Goal: Task Accomplishment & Management: Manage account settings

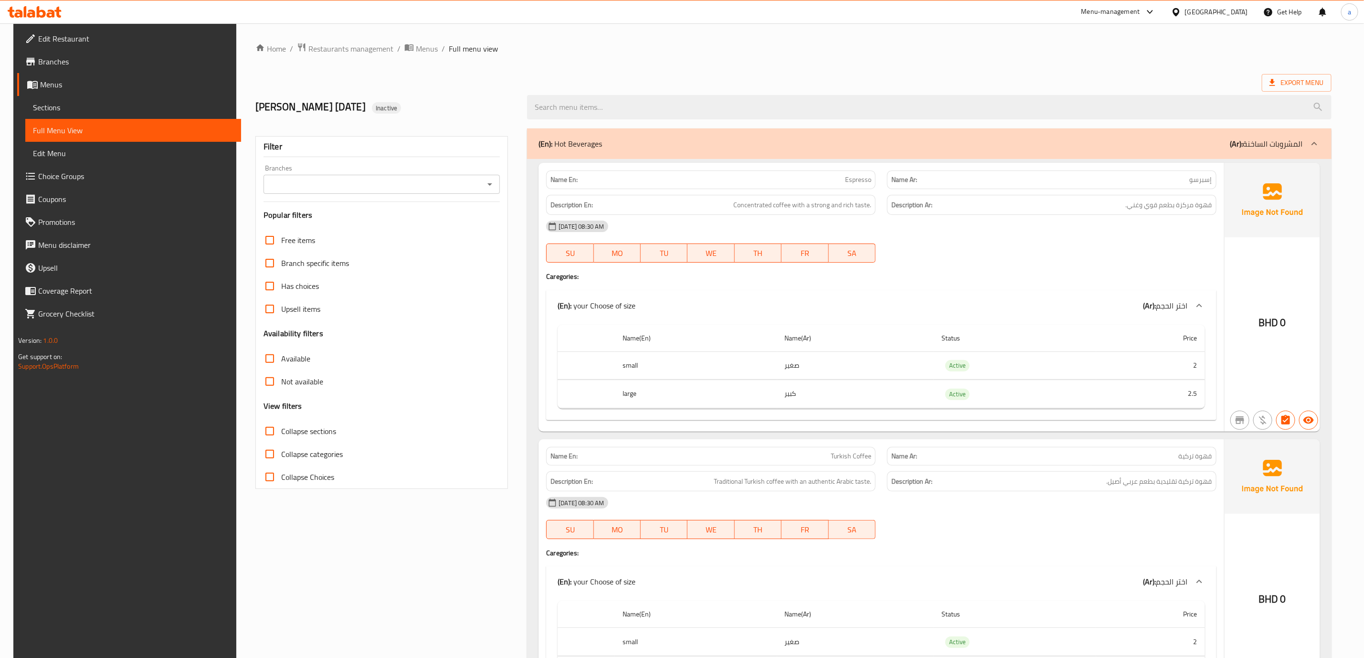
click at [115, 91] on link "Menus" at bounding box center [129, 84] width 224 height 23
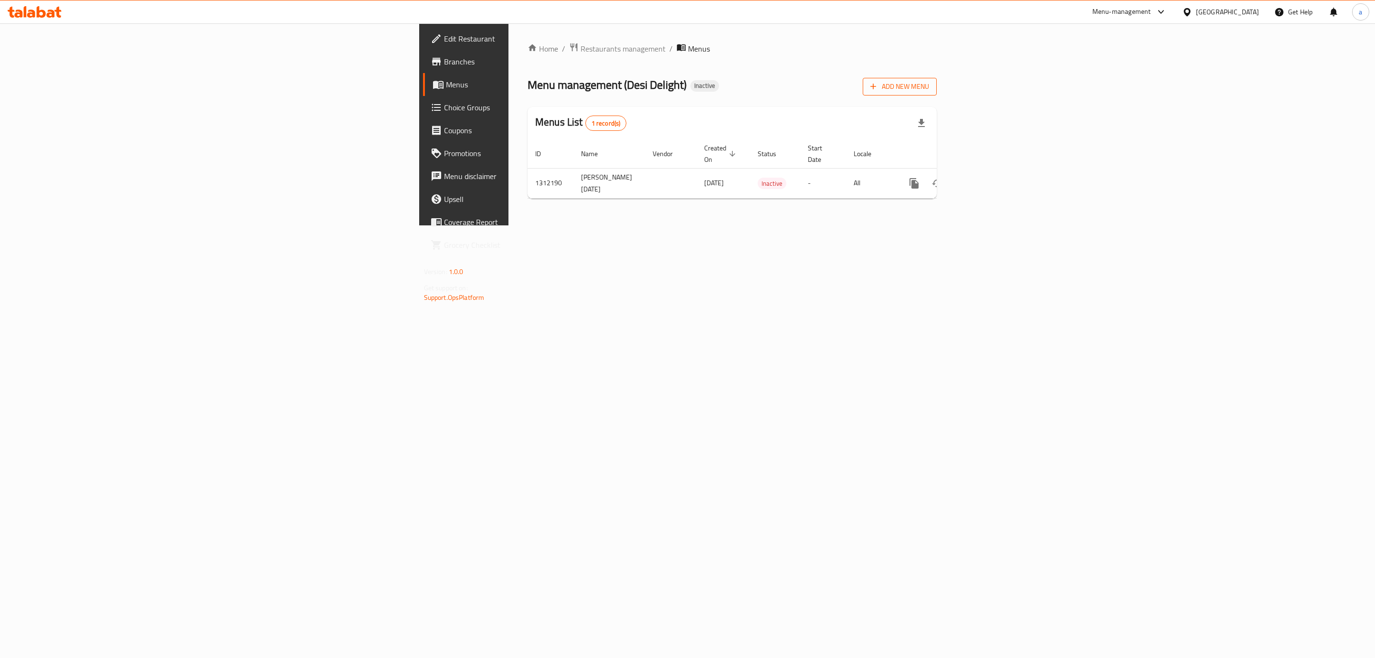
click at [937, 95] on button "Add New Menu" at bounding box center [900, 87] width 74 height 18
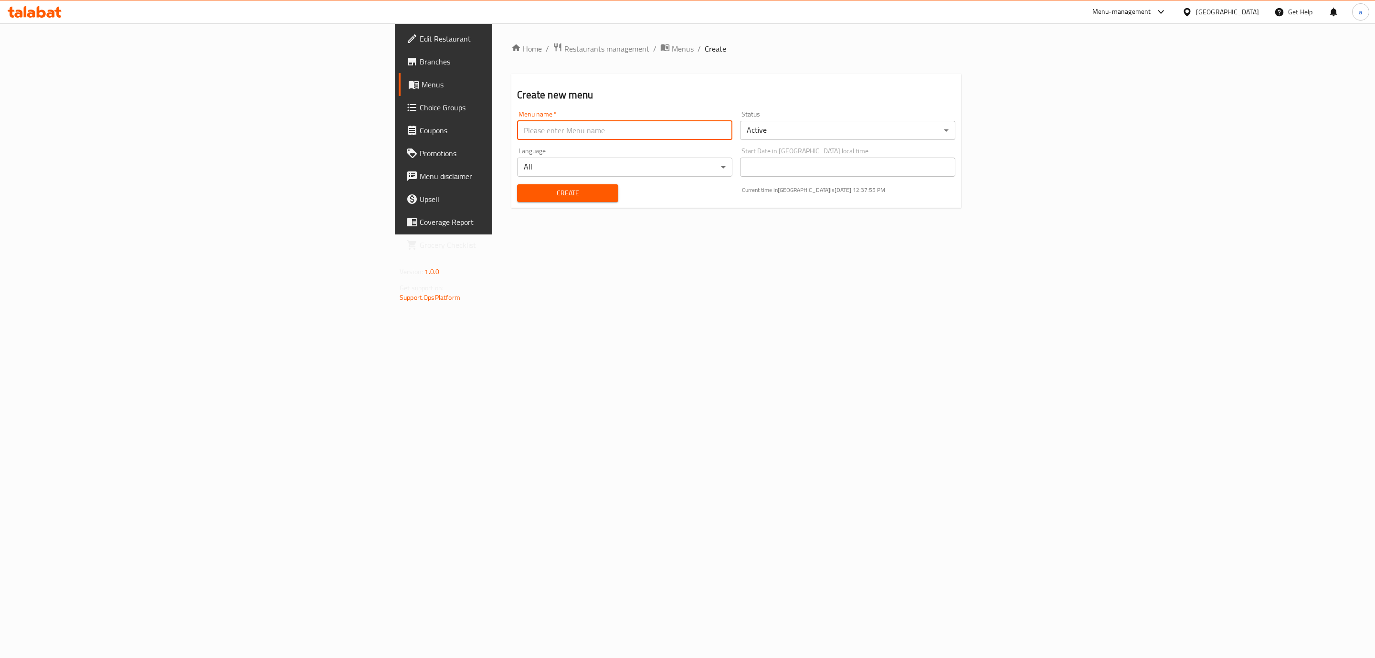
click at [517, 132] on input "text" at bounding box center [624, 130] width 215 height 19
type input "[PERSON_NAME] [DATE] second menu"
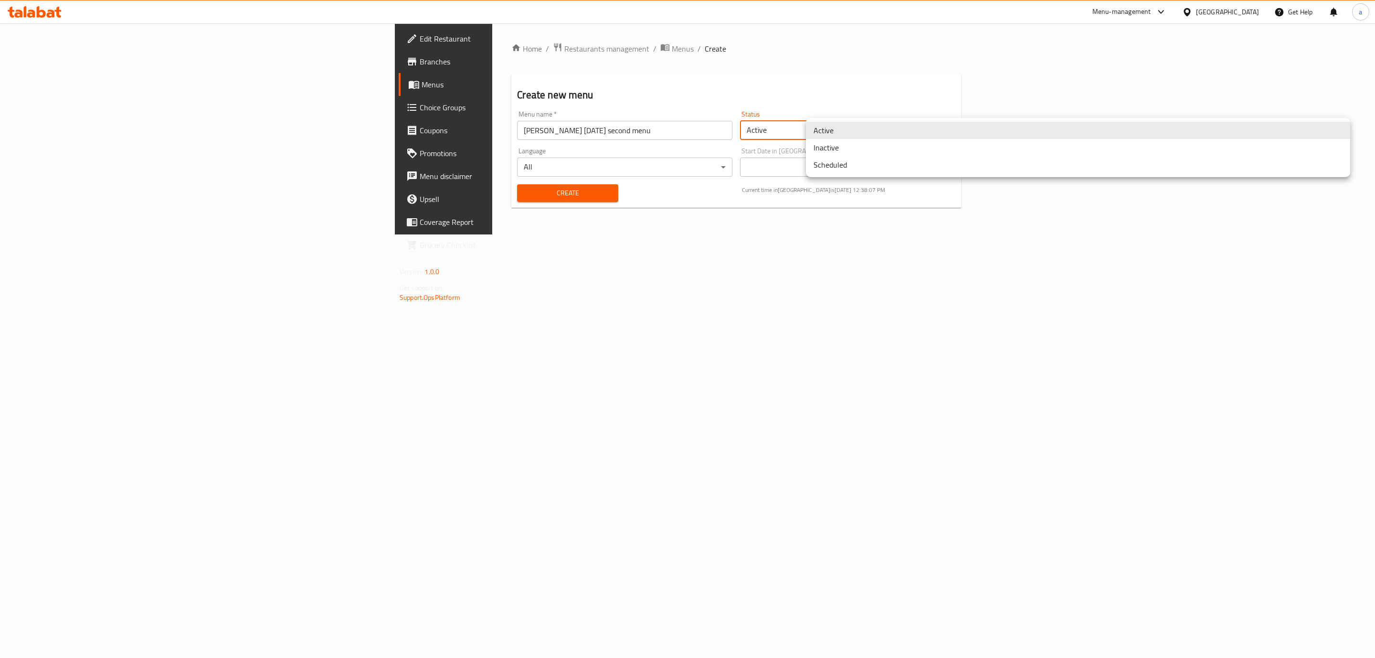
click at [877, 126] on body "​ Menu-management [GEOGRAPHIC_DATA] Get Help a Edit Restaurant Branches Menus C…" at bounding box center [687, 340] width 1375 height 635
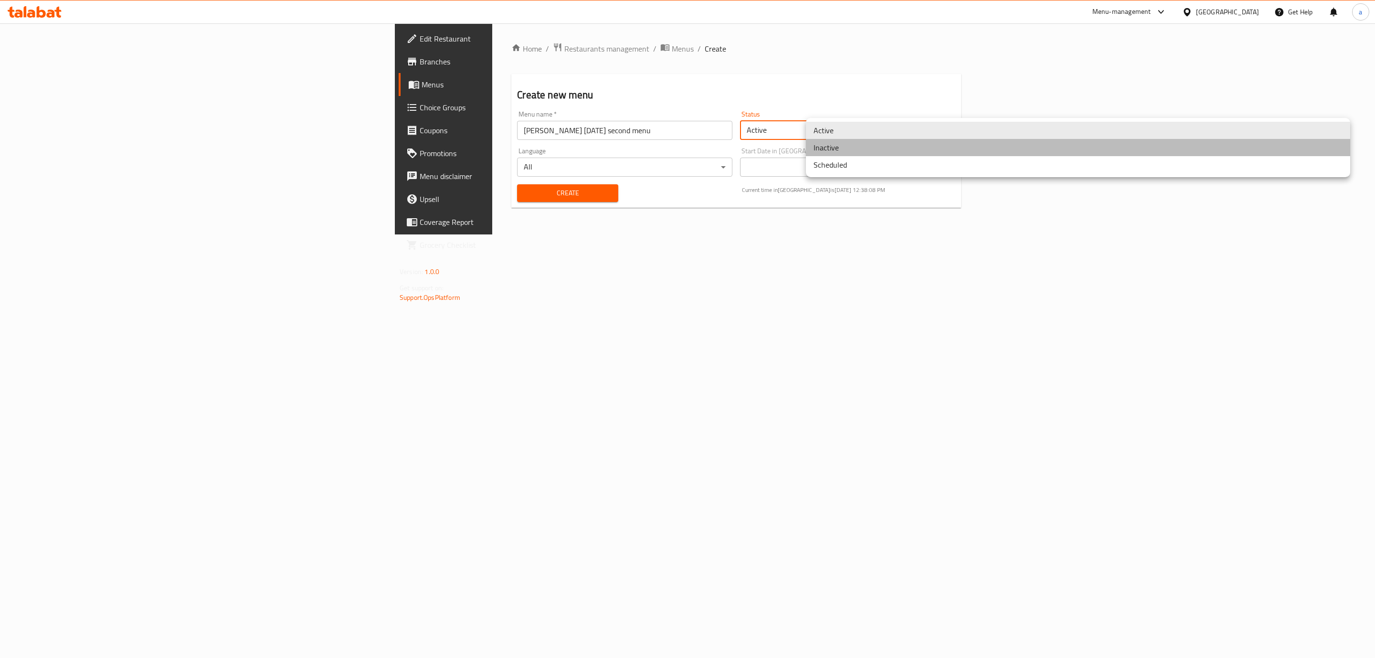
click at [864, 146] on li "Inactive" at bounding box center [1078, 147] width 544 height 17
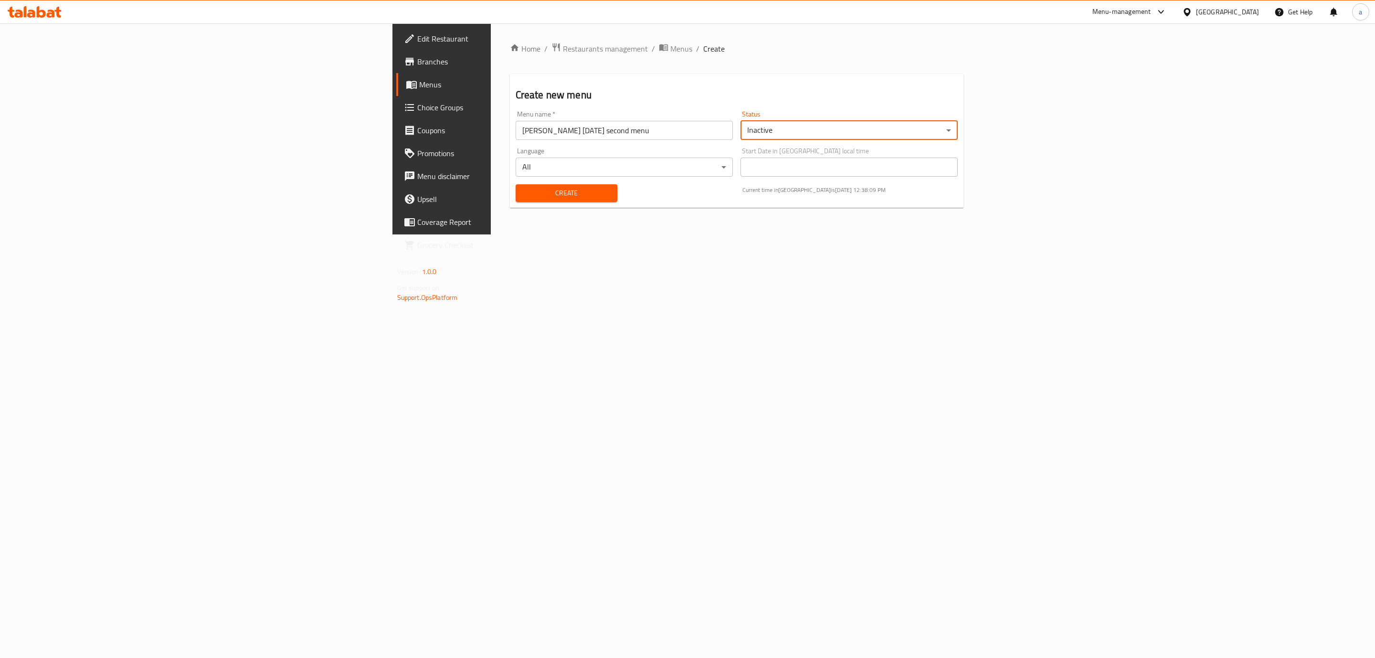
click at [523, 192] on span "Create" at bounding box center [566, 193] width 87 height 12
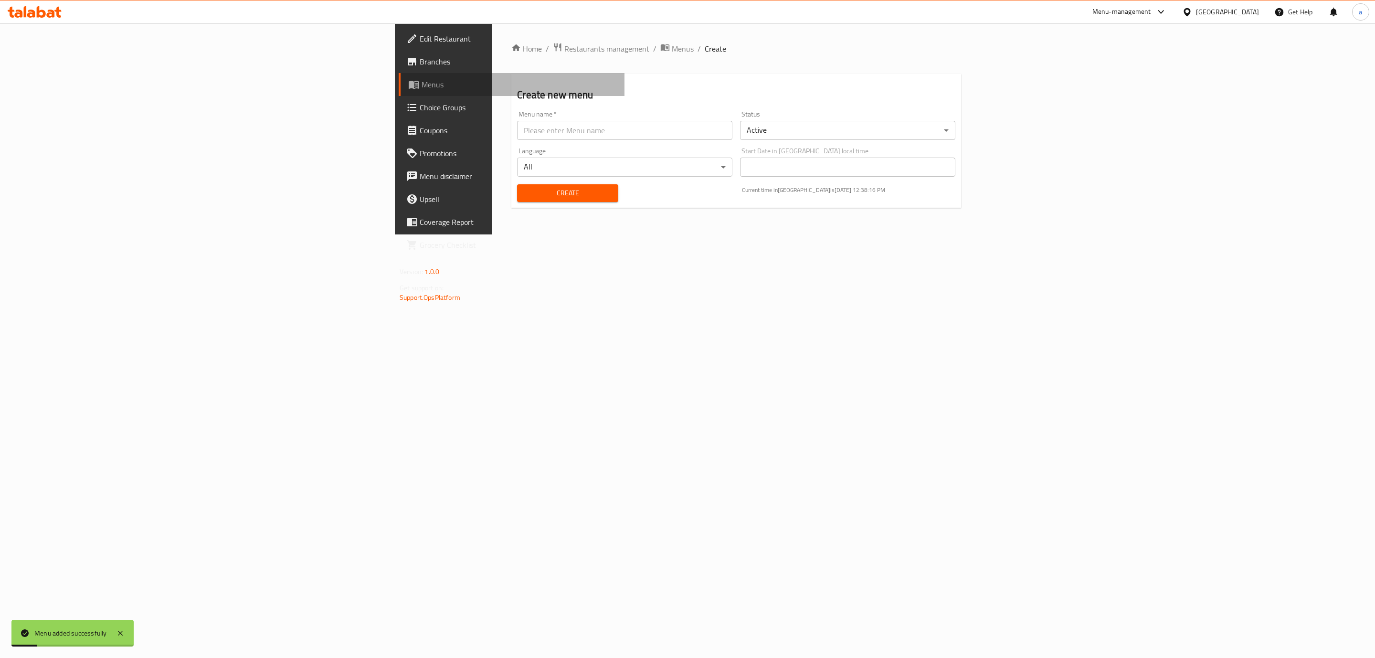
click at [422, 89] on span "Menus" at bounding box center [519, 84] width 195 height 11
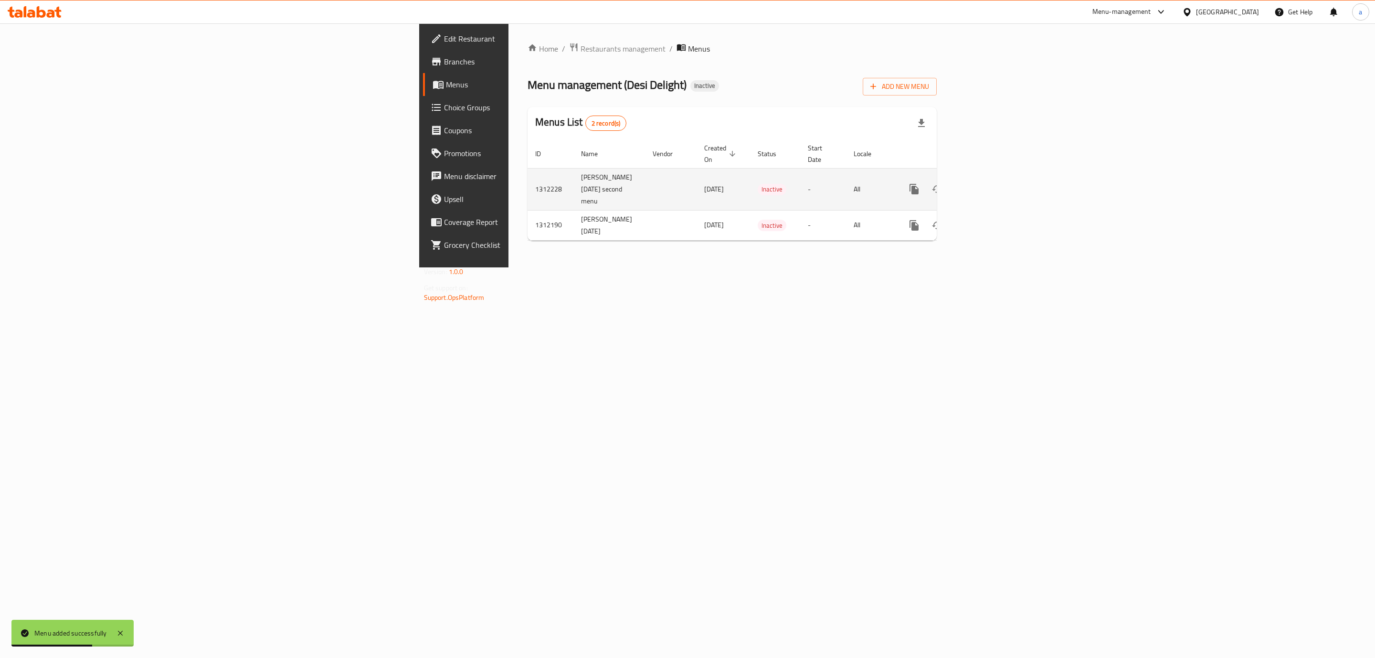
click at [989, 183] on icon "enhanced table" at bounding box center [983, 188] width 11 height 11
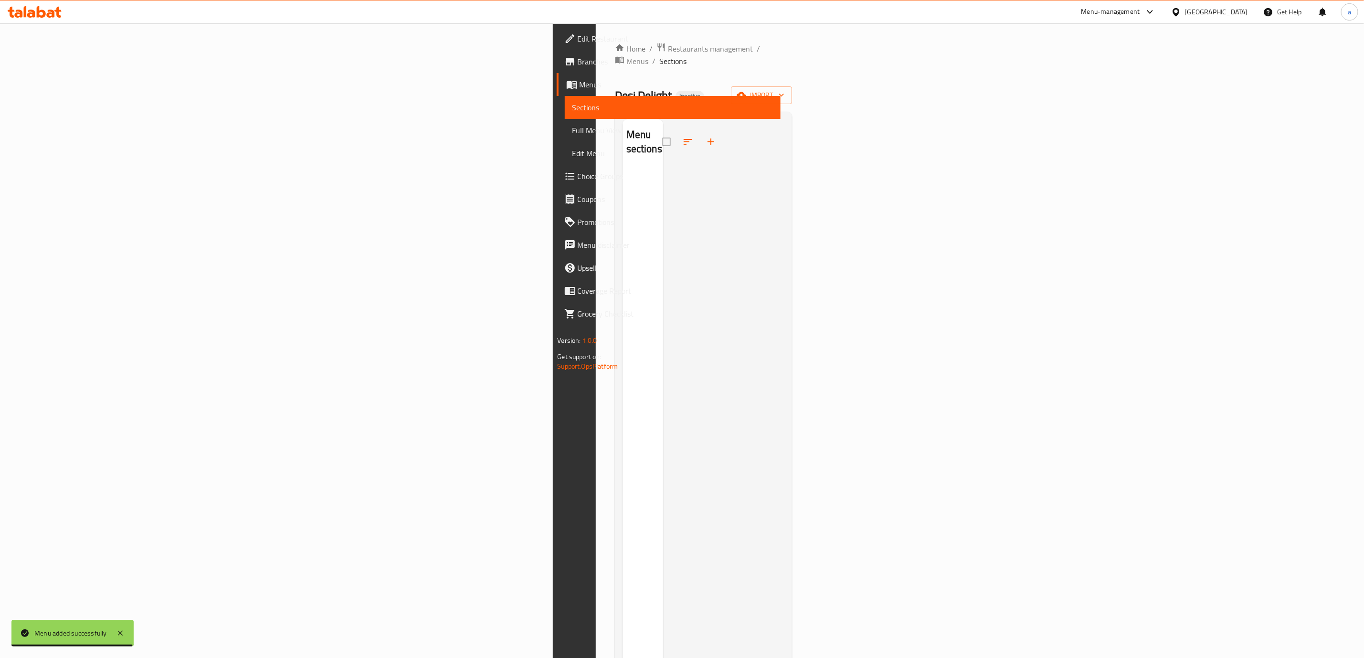
click at [580, 87] on span "Menus" at bounding box center [676, 84] width 193 height 11
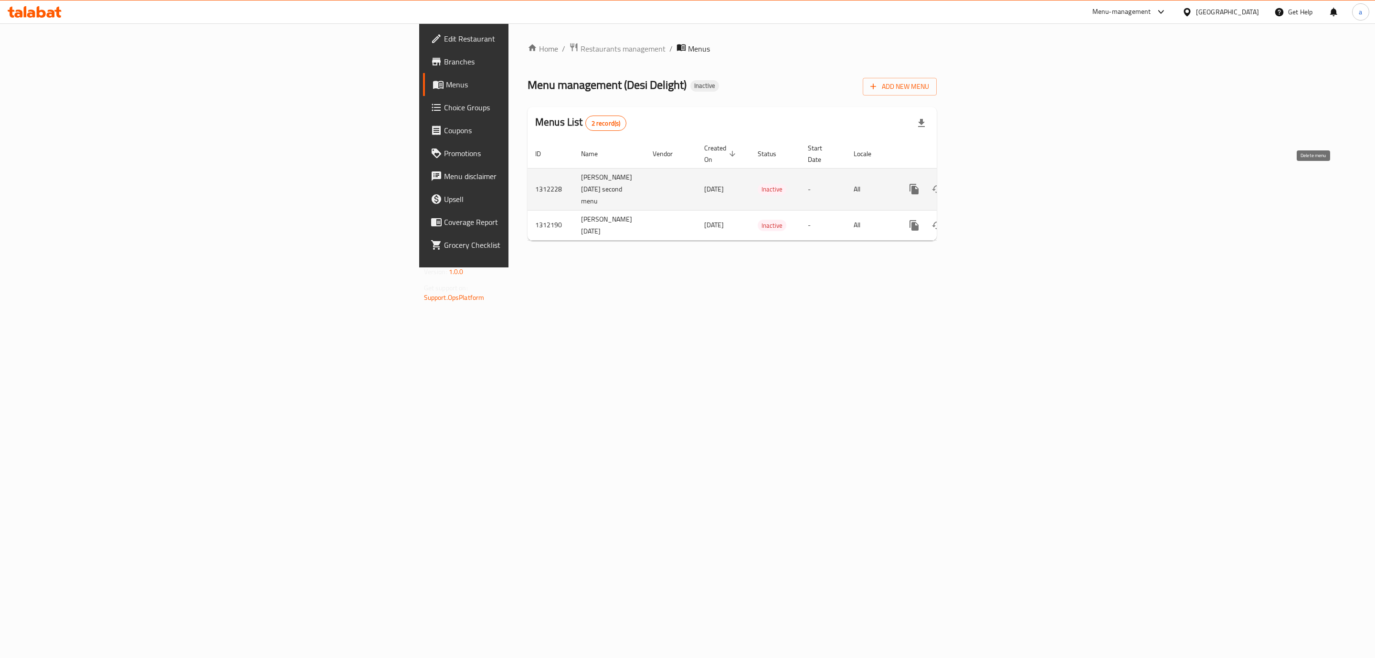
click at [964, 185] on icon "enhanced table" at bounding box center [960, 189] width 7 height 9
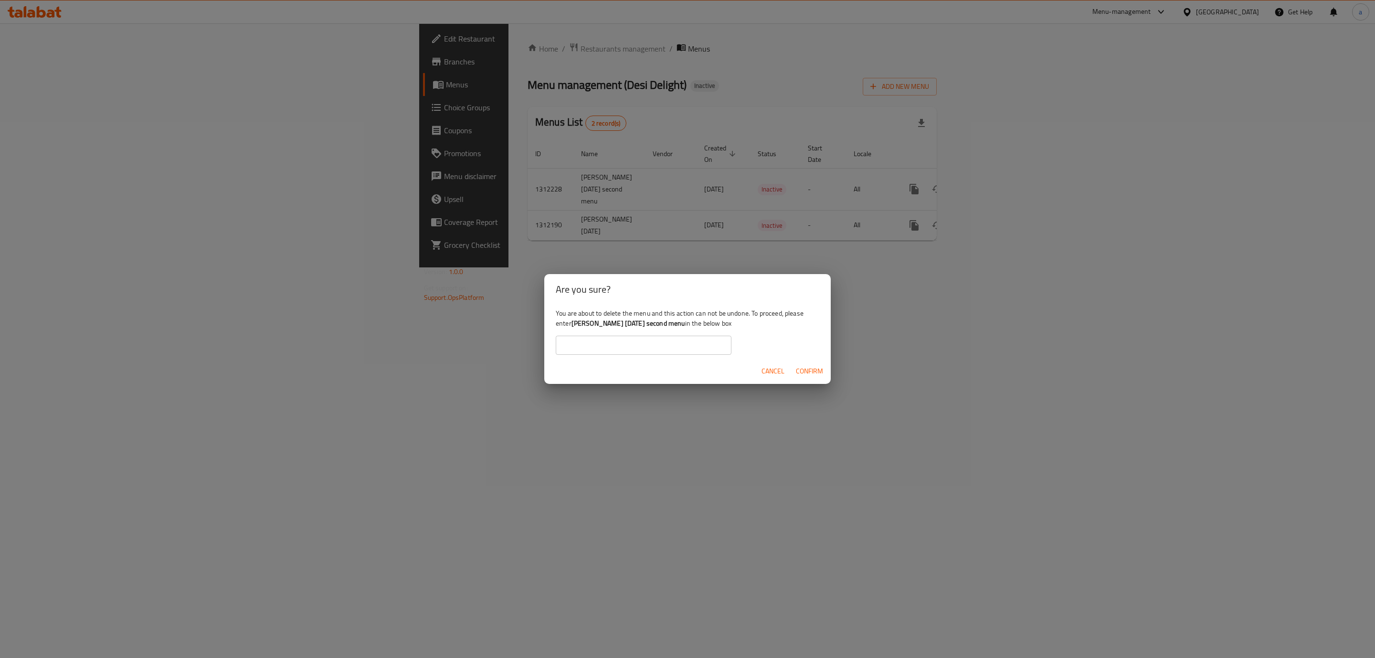
click at [655, 349] on input "text" at bounding box center [644, 345] width 176 height 19
click at [668, 324] on b "[PERSON_NAME] [DATE] second menu" at bounding box center [629, 323] width 114 height 12
drag, startPoint x: 673, startPoint y: 323, endPoint x: 572, endPoint y: 327, distance: 101.3
click at [572, 327] on div "You are about to delete the menu and this action can not be undone. To proceed,…" at bounding box center [687, 331] width 287 height 53
copy b "[PERSON_NAME] [DATE] second menu"
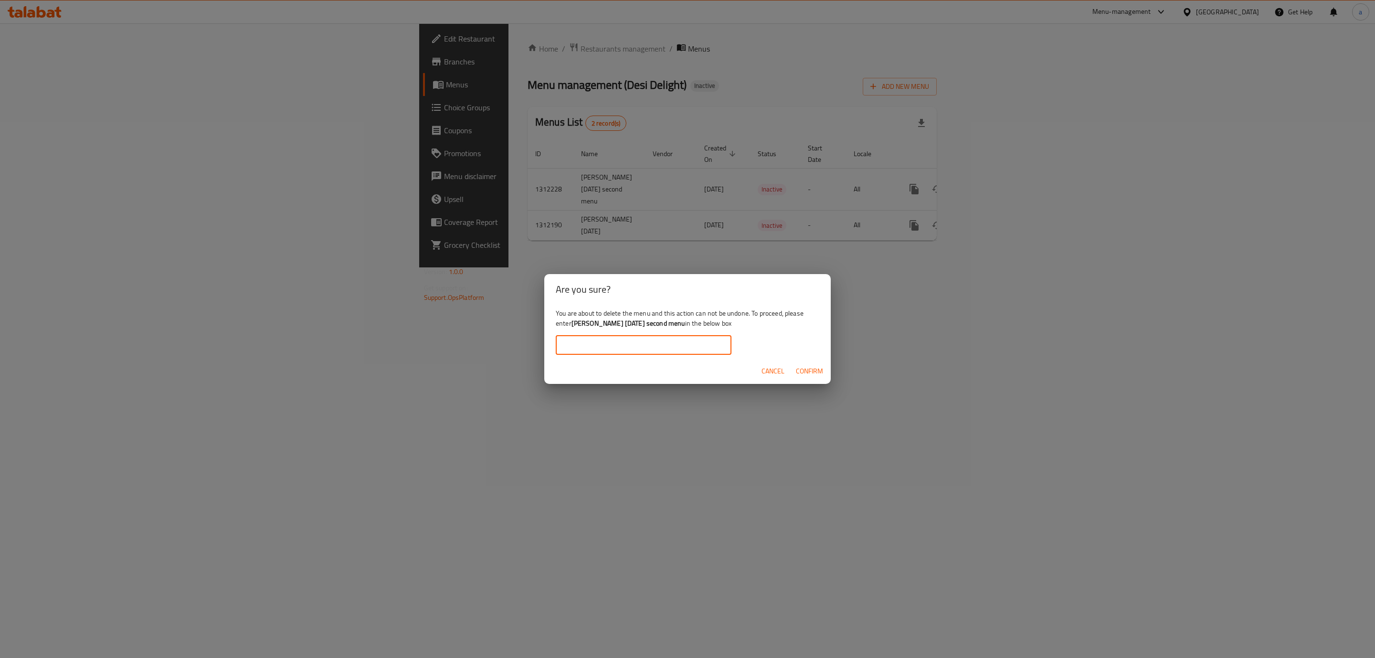
click at [586, 344] on input "text" at bounding box center [644, 345] width 176 height 19
paste input "[PERSON_NAME] [DATE] second menu"
type input "[PERSON_NAME] [DATE] second menu"
click at [814, 367] on span "Confirm" at bounding box center [809, 371] width 27 height 12
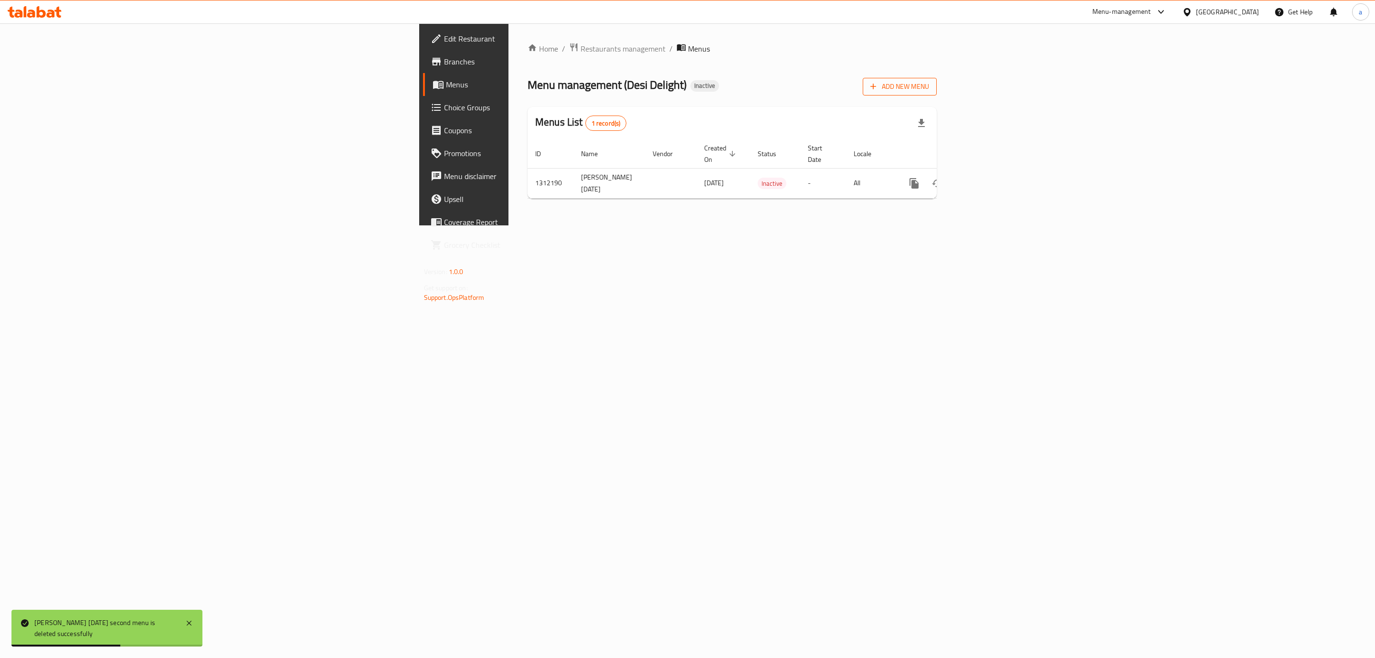
click at [929, 82] on span "Add New Menu" at bounding box center [900, 87] width 59 height 12
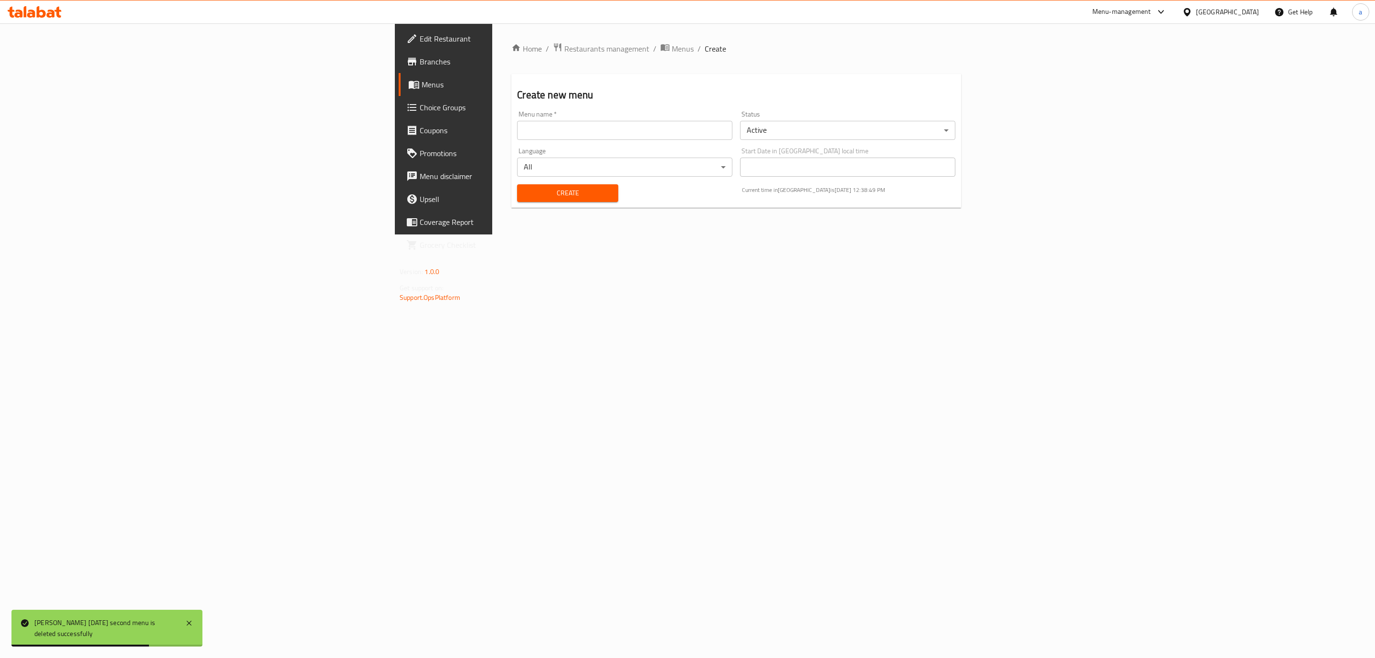
click at [556, 137] on input "text" at bounding box center [624, 130] width 215 height 19
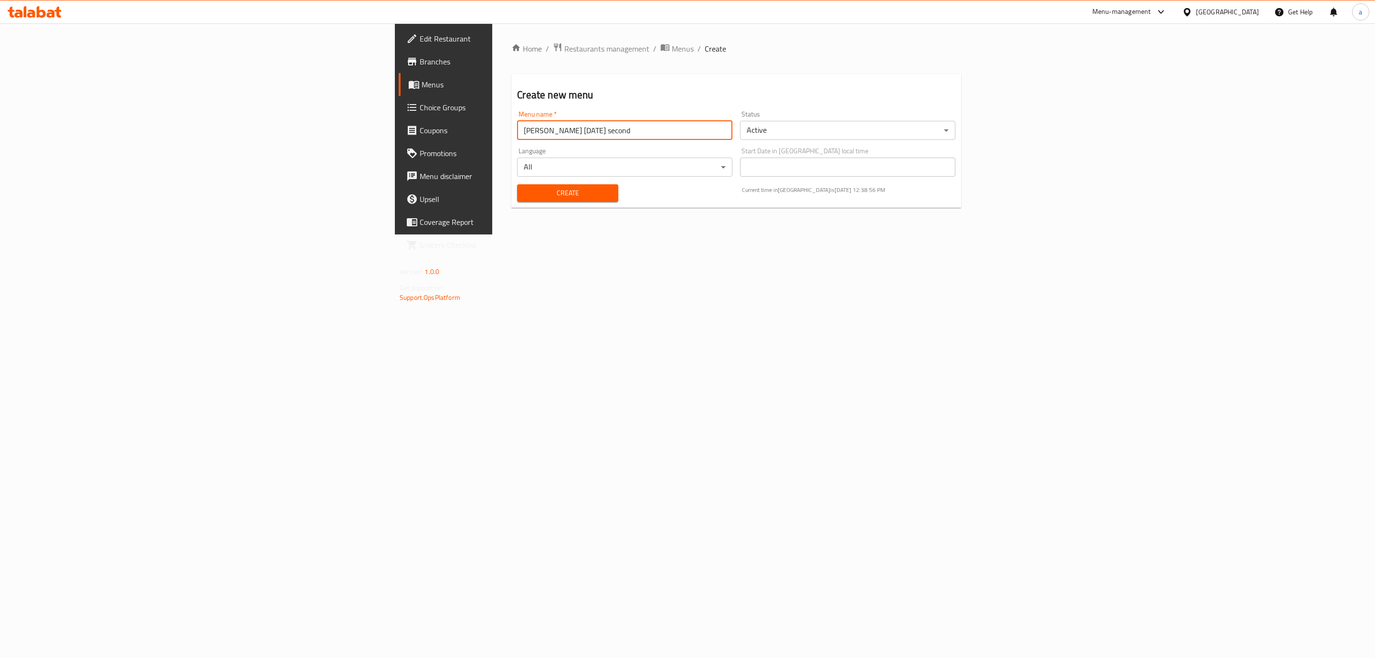
type input "[PERSON_NAME] [DATE] second"
click at [525, 195] on span "Create" at bounding box center [567, 193] width 85 height 12
click at [422, 86] on span "Menus" at bounding box center [519, 84] width 195 height 11
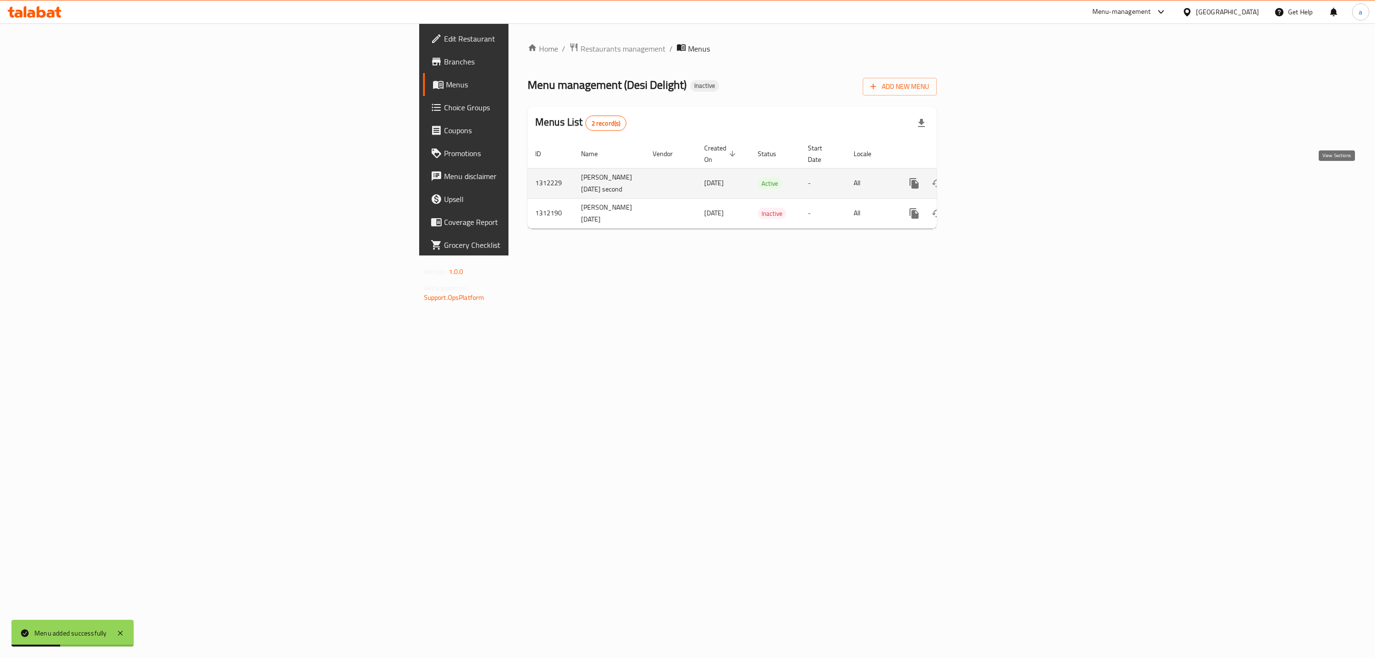
click at [989, 182] on icon "enhanced table" at bounding box center [983, 183] width 11 height 11
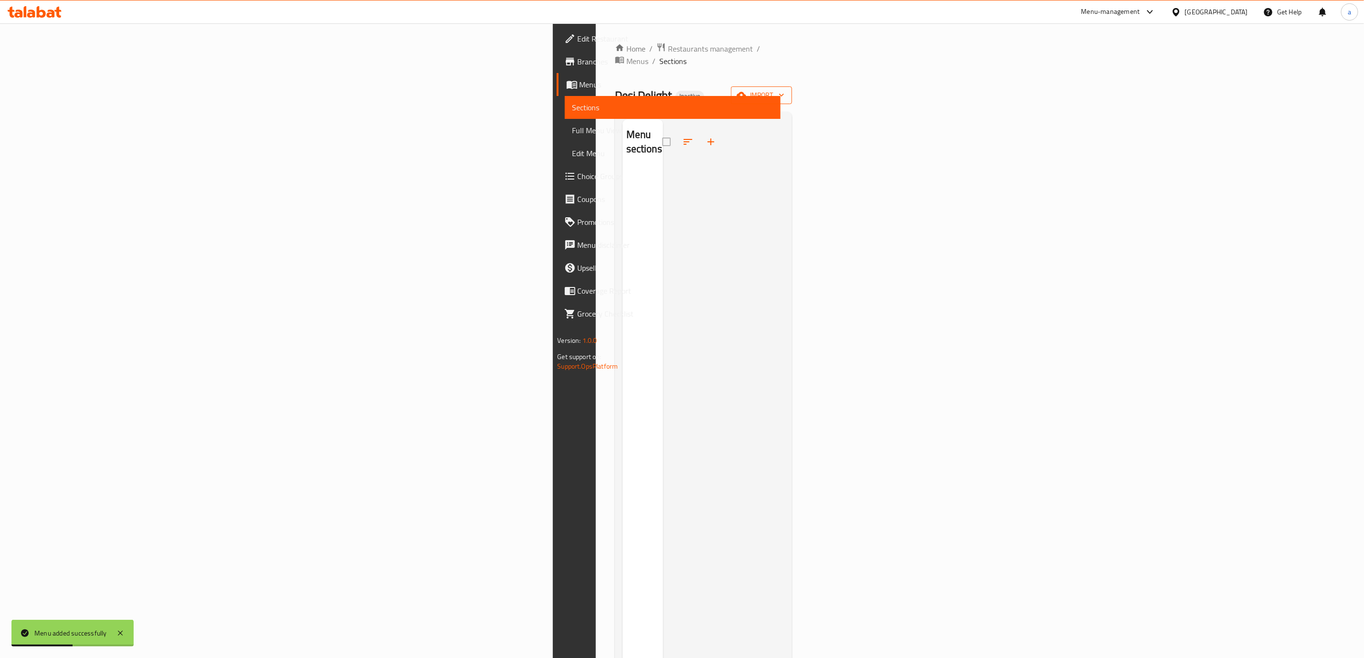
click at [785, 89] on span "import" at bounding box center [762, 95] width 46 height 12
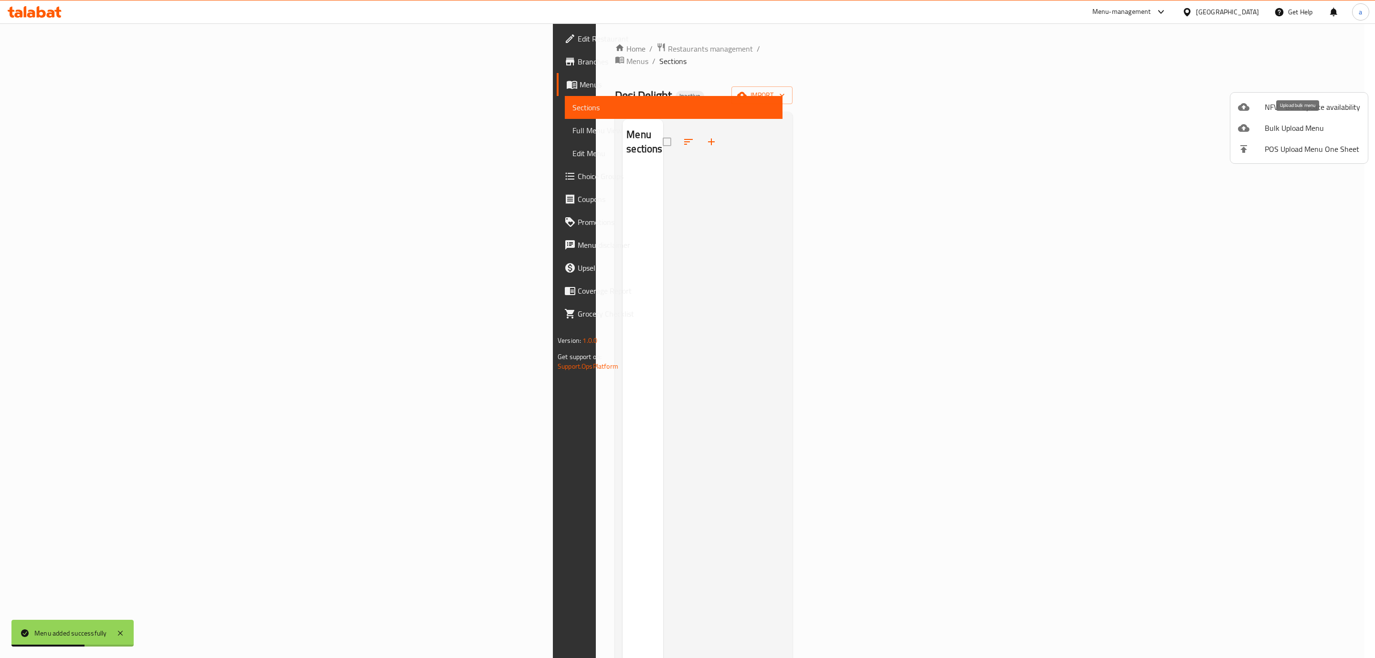
click at [1268, 134] on span "Bulk Upload Menu" at bounding box center [1313, 127] width 96 height 11
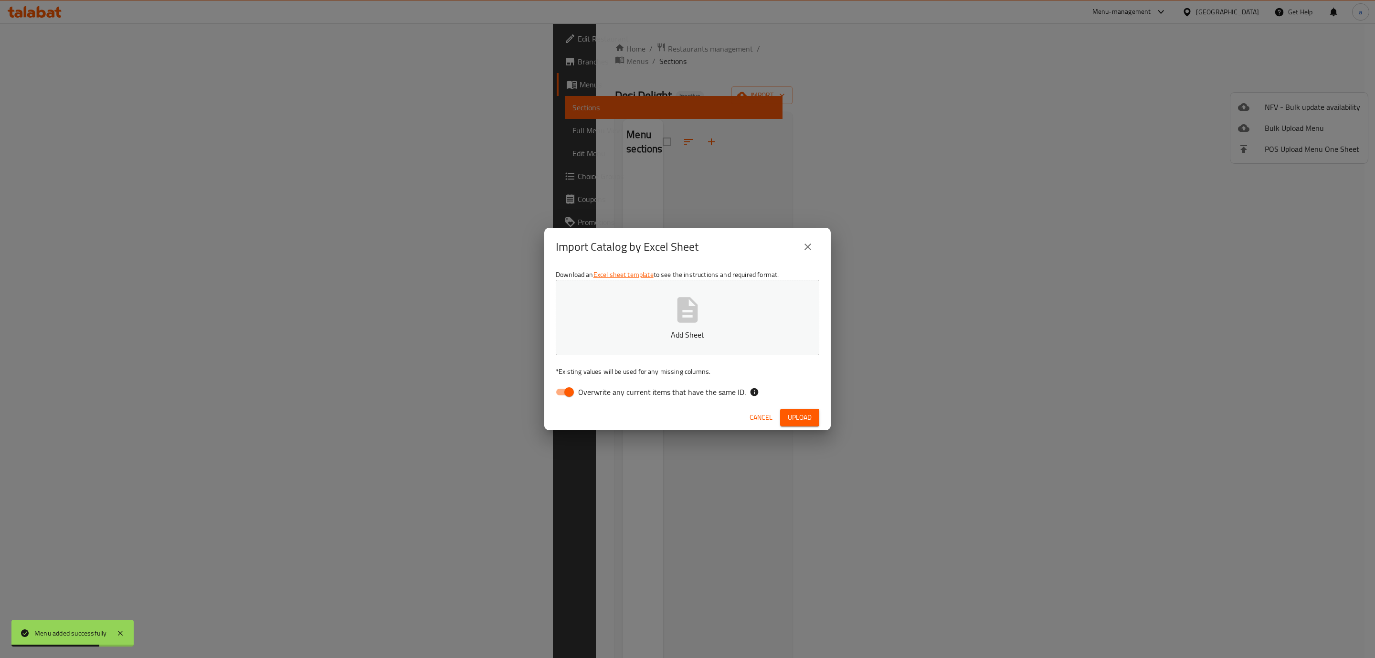
click at [563, 390] on input "Overwrite any current items that have the same ID." at bounding box center [569, 392] width 54 height 18
checkbox input "false"
click at [628, 301] on button "Add Sheet" at bounding box center [688, 317] width 264 height 75
click at [799, 420] on span "Upload" at bounding box center [800, 418] width 24 height 12
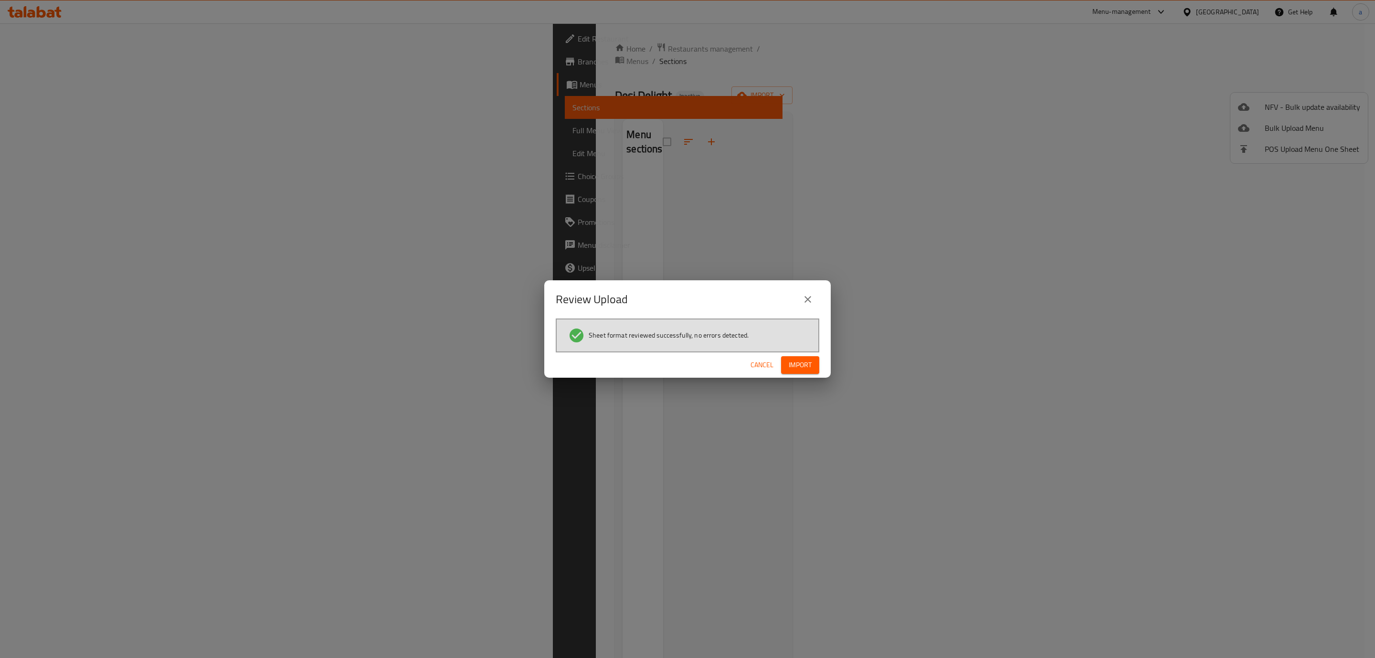
click at [817, 369] on button "Import" at bounding box center [800, 365] width 38 height 18
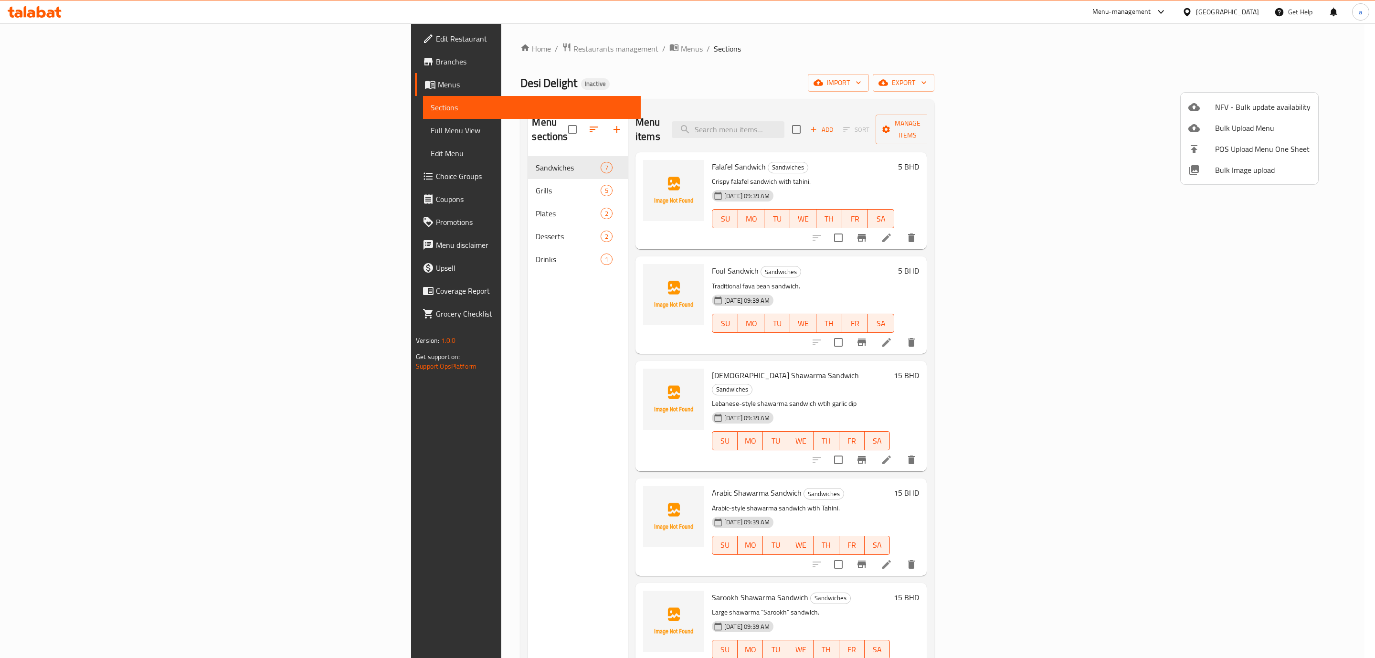
click at [90, 132] on div at bounding box center [687, 329] width 1375 height 658
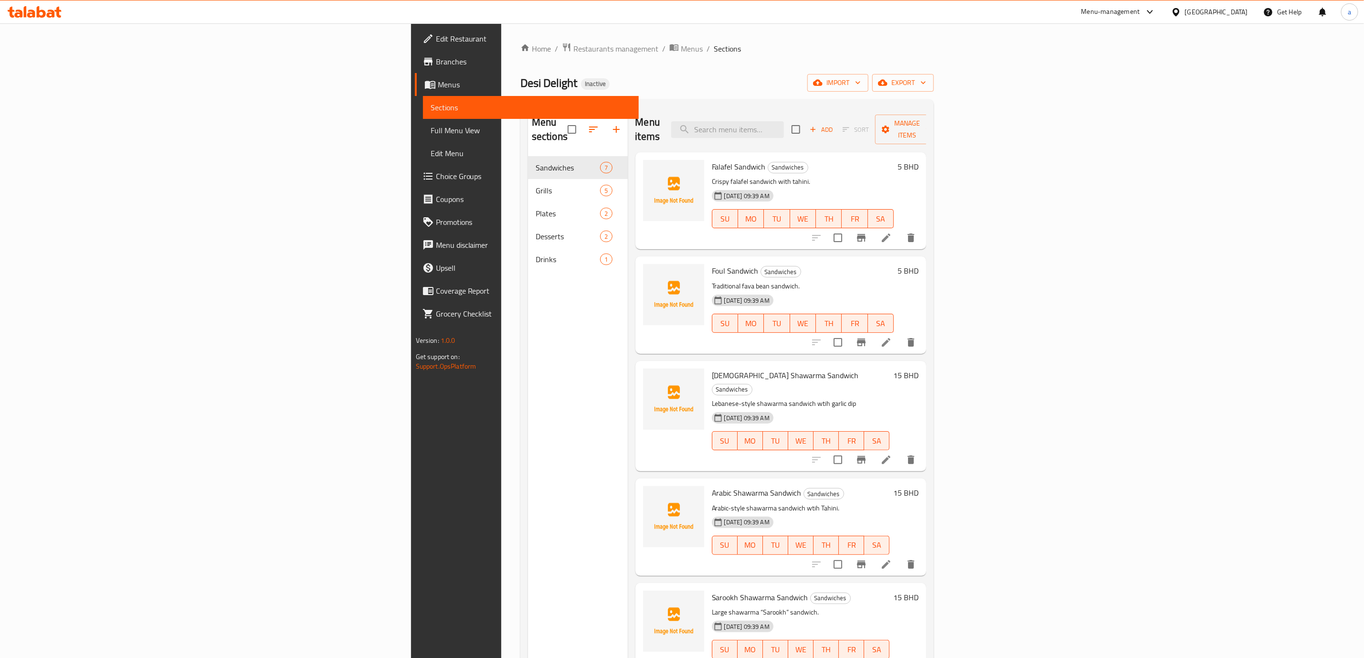
click at [431, 130] on span "Full Menu View" at bounding box center [531, 130] width 201 height 11
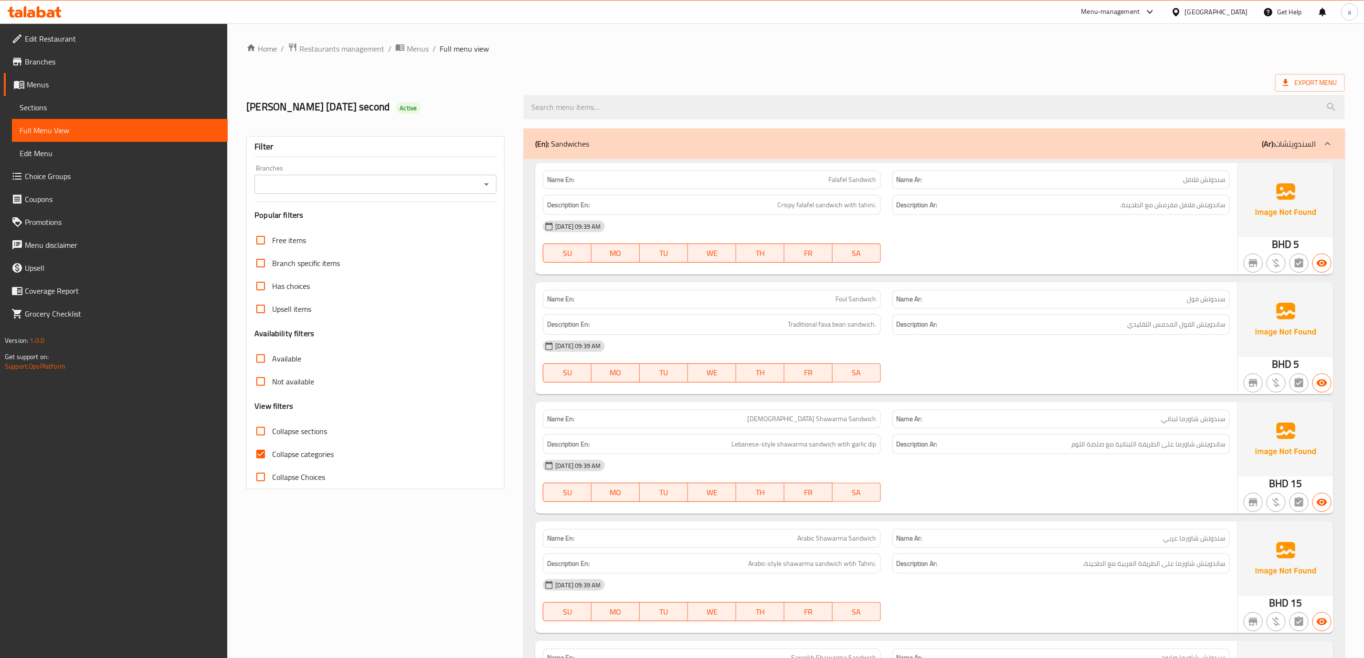
click at [346, 457] on div "Collapse categories" at bounding box center [376, 454] width 242 height 23
click at [321, 457] on span "Collapse categories" at bounding box center [303, 453] width 62 height 11
click at [272, 457] on input "Collapse categories" at bounding box center [260, 454] width 23 height 23
checkbox input "false"
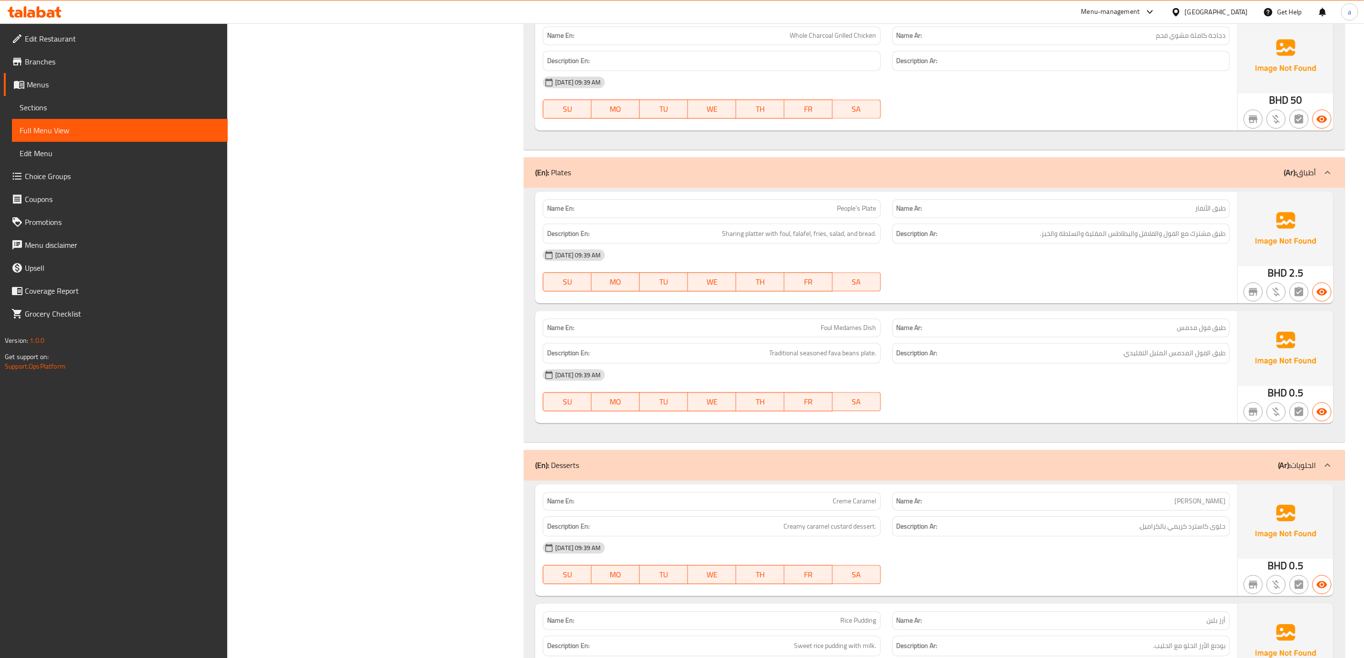
scroll to position [1503, 0]
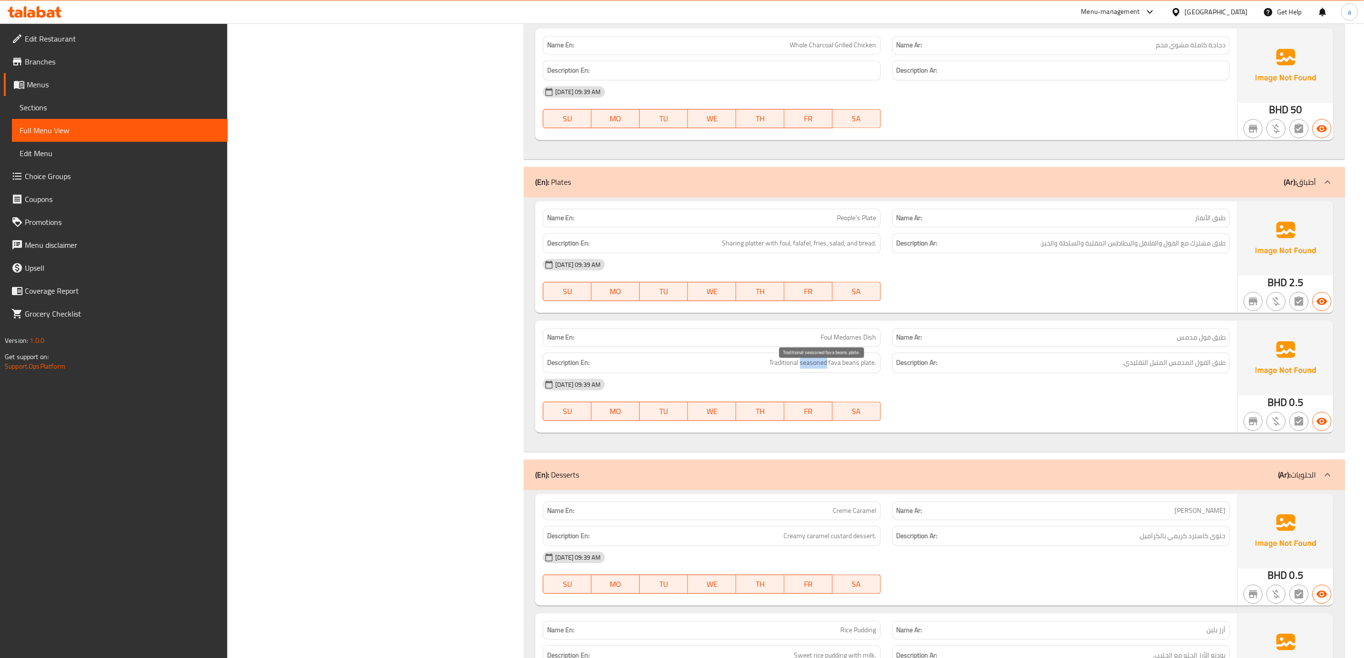
drag, startPoint x: 827, startPoint y: 370, endPoint x: 801, endPoint y: 371, distance: 25.8
click at [801, 369] on span "Traditional seasoned fava beans plate." at bounding box center [823, 363] width 107 height 12
copy span "seasoned"
click at [690, 254] on div "Description En: Sharing platter with foul, falafel, fries, salad, and bread." at bounding box center [712, 243] width 338 height 21
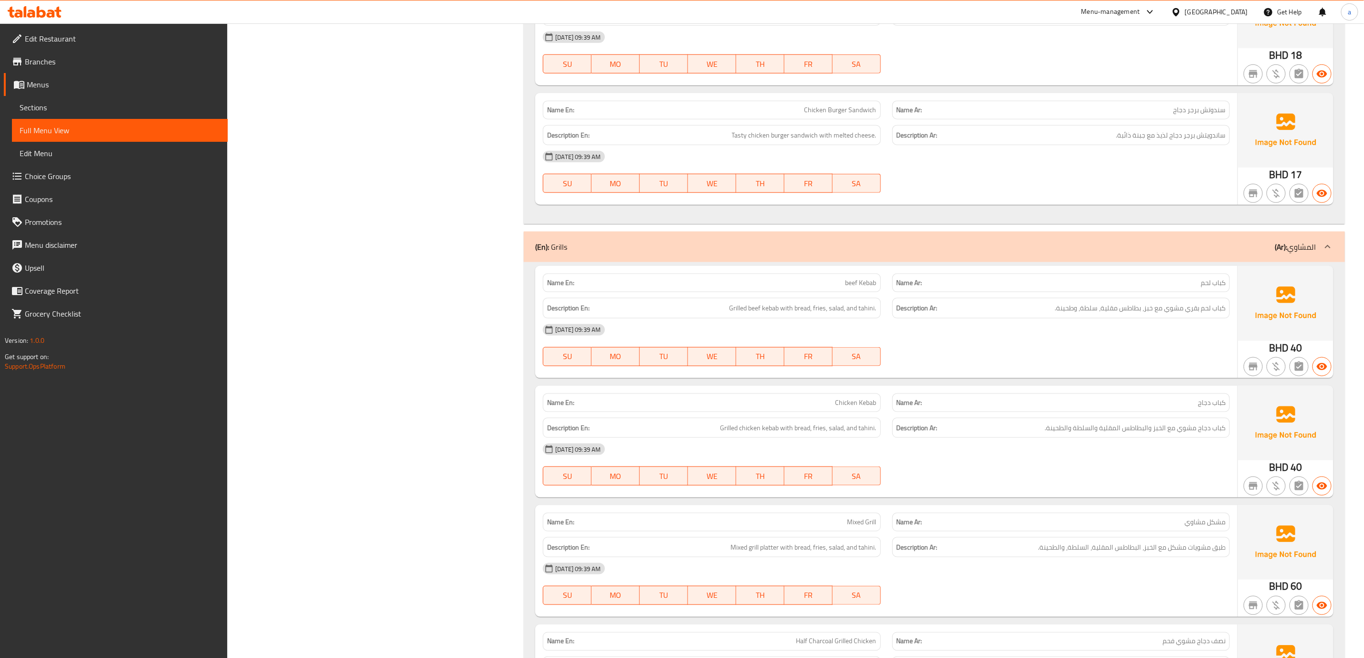
click at [120, 111] on span "Sections" at bounding box center [120, 107] width 201 height 11
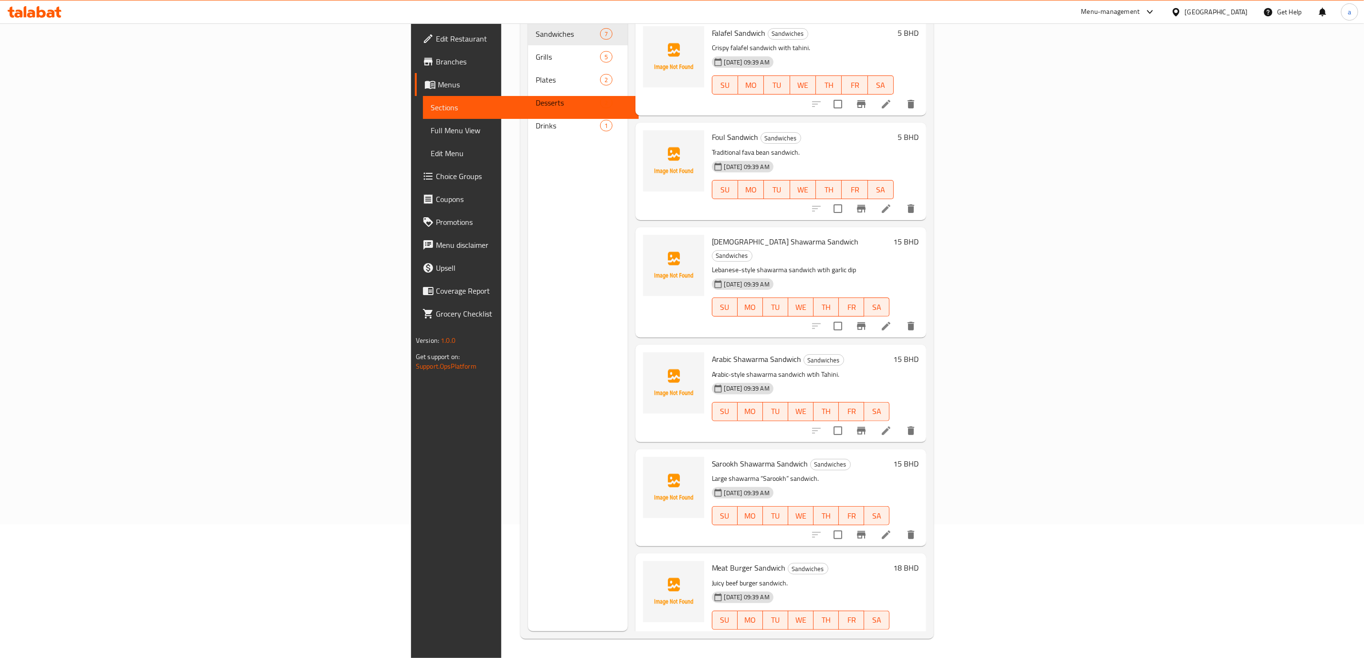
scroll to position [134, 0]
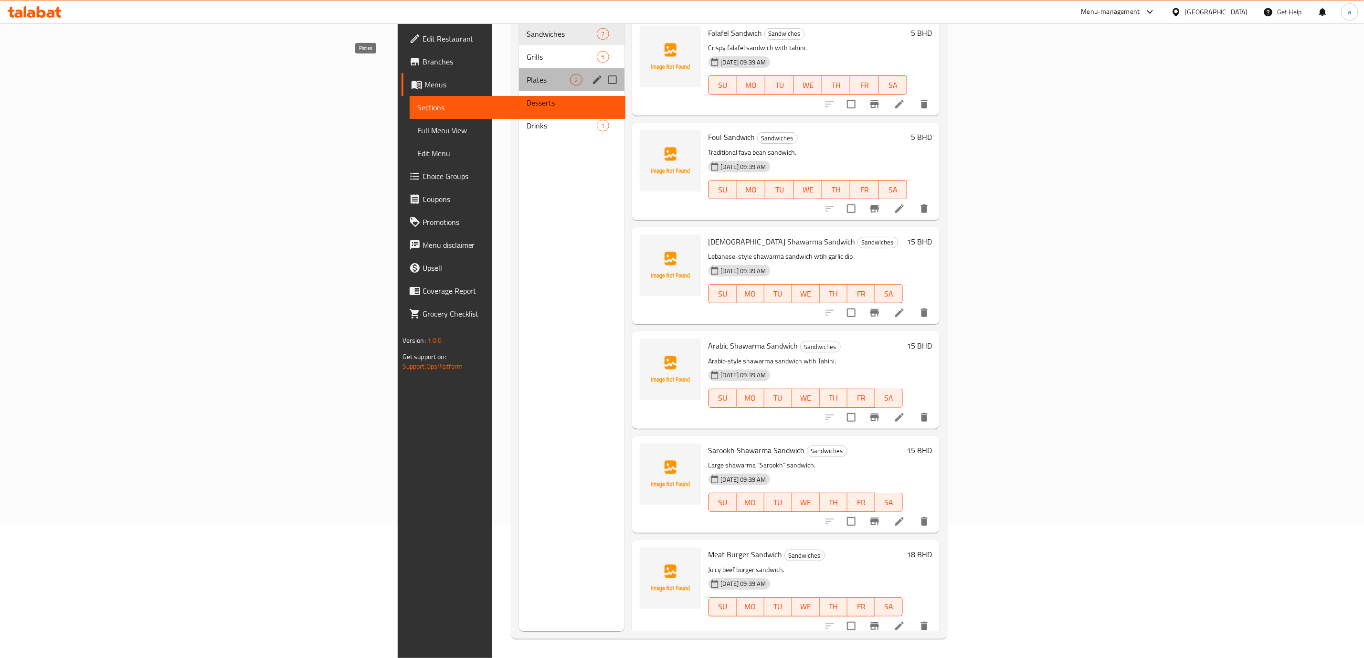
click at [527, 74] on span "Plates" at bounding box center [548, 79] width 43 height 11
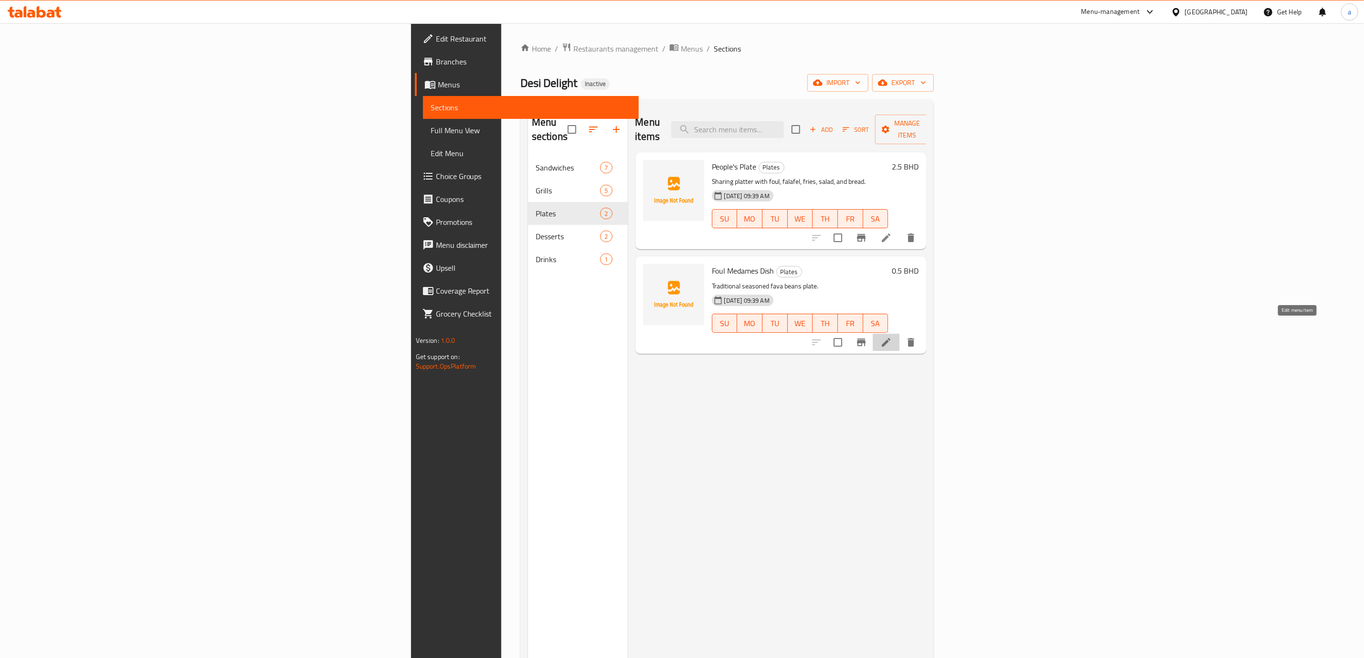
click at [892, 337] on icon at bounding box center [886, 342] width 11 height 11
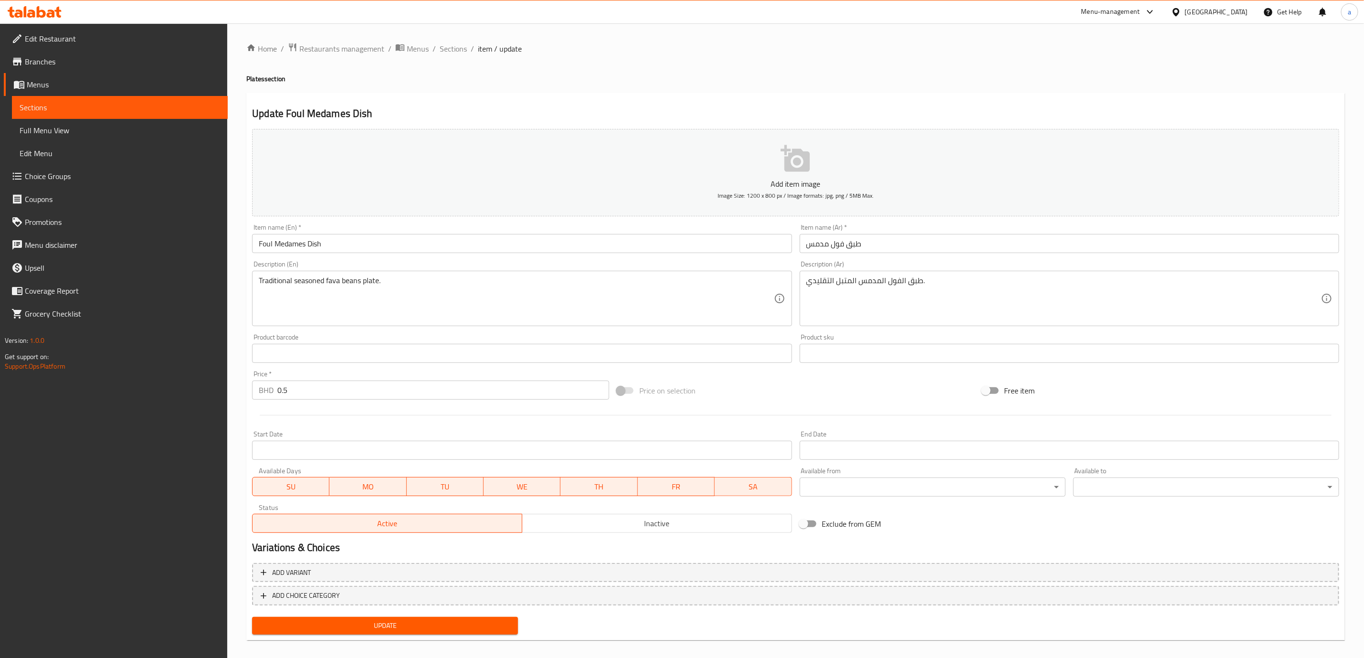
click at [384, 245] on input "Foul Medames Dish" at bounding box center [522, 243] width 540 height 19
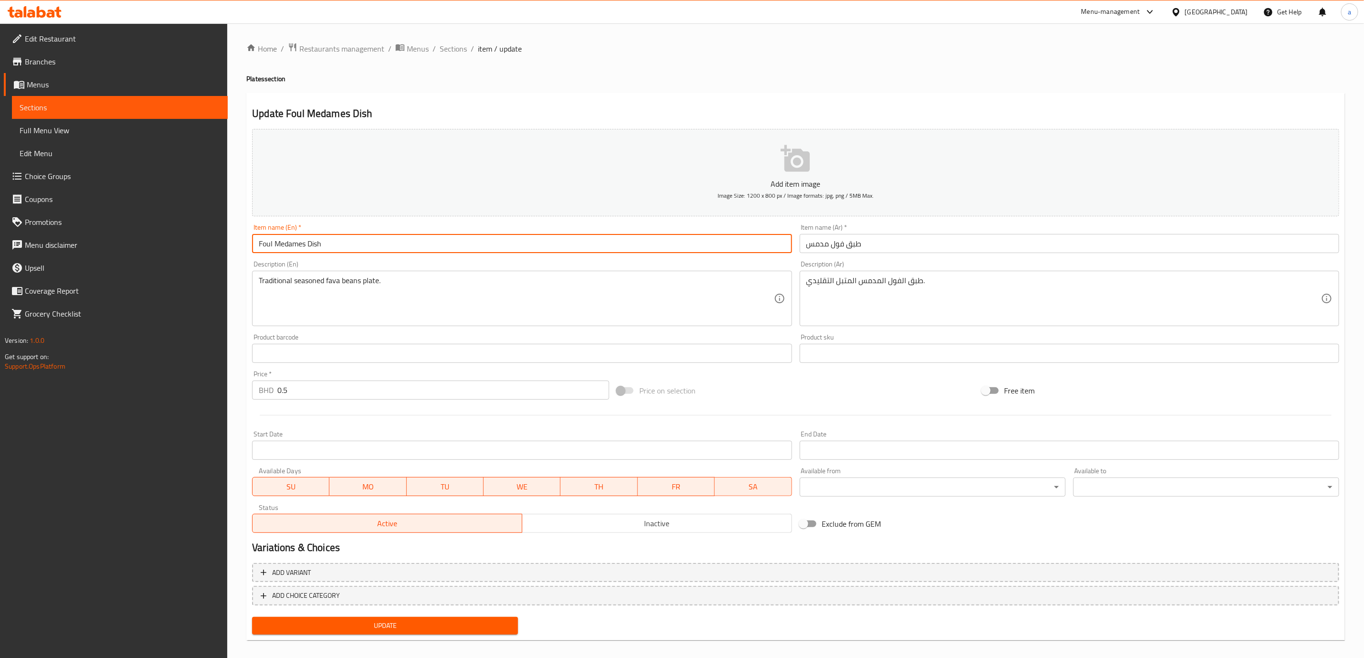
drag, startPoint x: 384, startPoint y: 245, endPoint x: 139, endPoint y: 252, distance: 245.1
click at [139, 252] on div "Edit Restaurant Branches Menus Sections Full Menu View Edit Menu Choice Groups …" at bounding box center [682, 345] width 1364 height 644
paste input "ava Beans plate"
type input "Fava Beans plate"
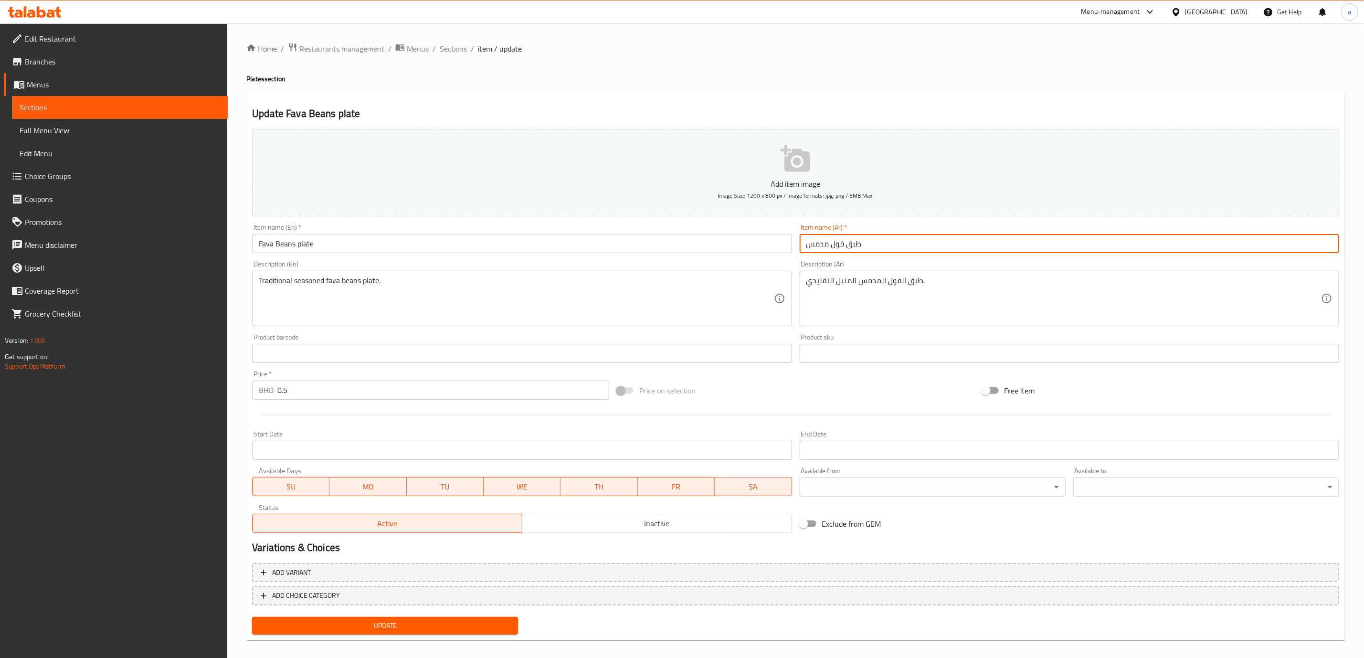
click at [880, 249] on input "طبق فول مدمس" at bounding box center [1070, 243] width 540 height 19
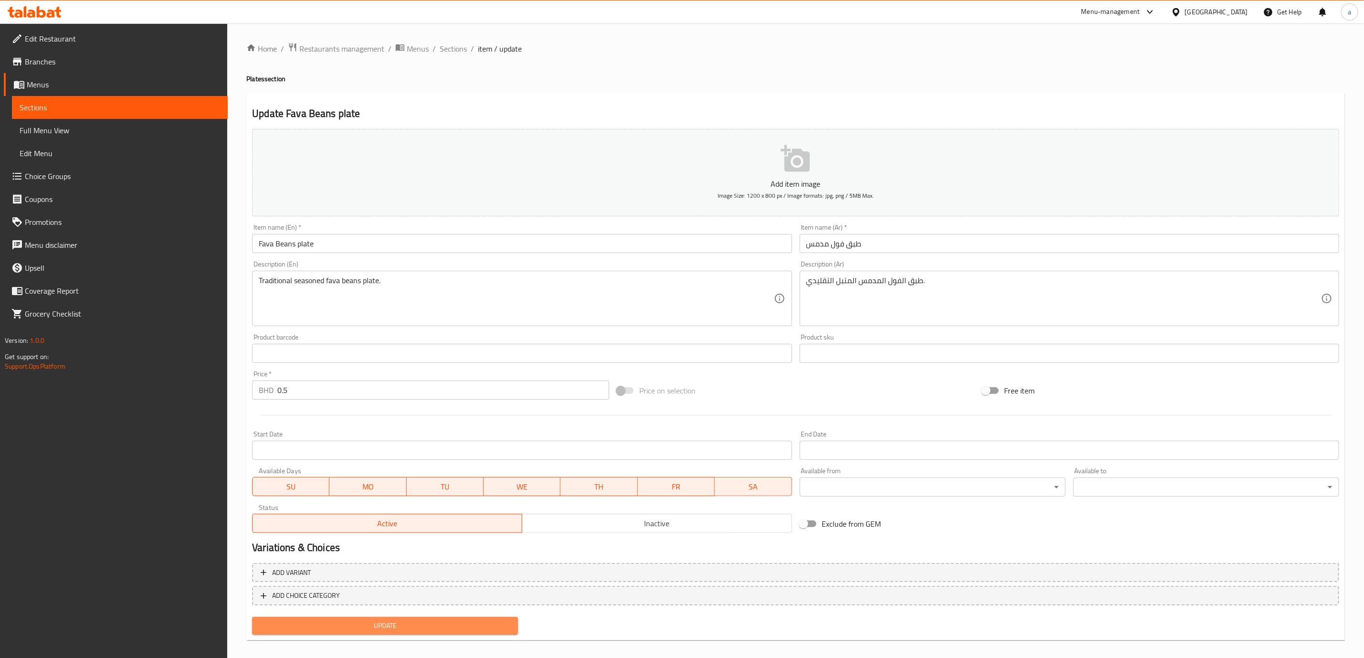
click at [401, 629] on span "Update" at bounding box center [385, 626] width 251 height 12
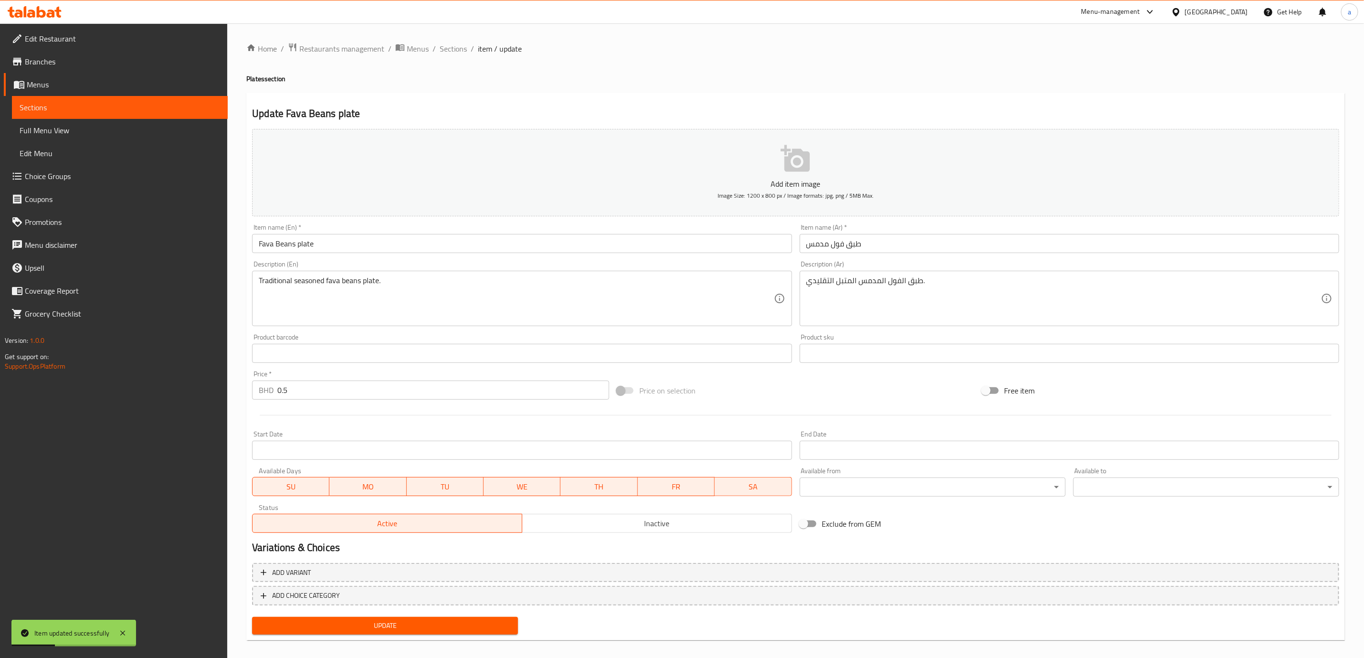
click at [54, 134] on span "Full Menu View" at bounding box center [120, 130] width 201 height 11
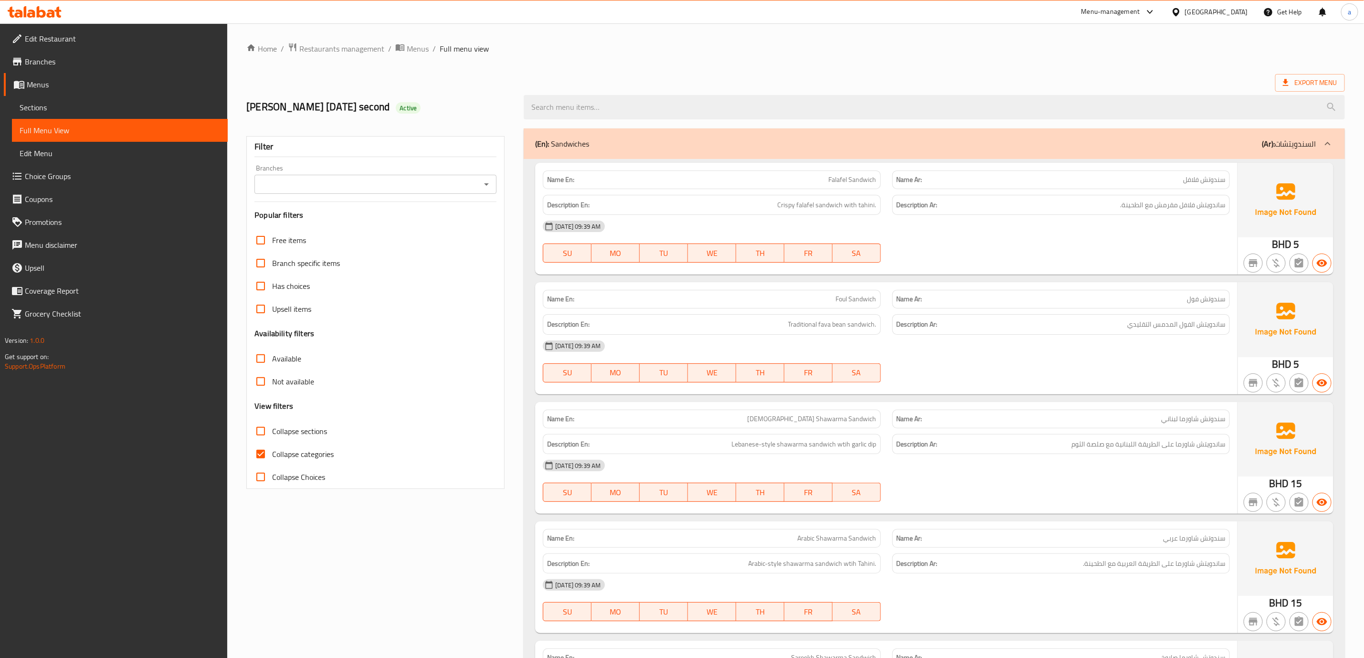
click at [296, 451] on span "Collapse categories" at bounding box center [303, 453] width 62 height 11
click at [272, 451] on input "Collapse categories" at bounding box center [260, 454] width 23 height 23
checkbox input "false"
click at [1284, 80] on icon at bounding box center [1286, 83] width 10 height 10
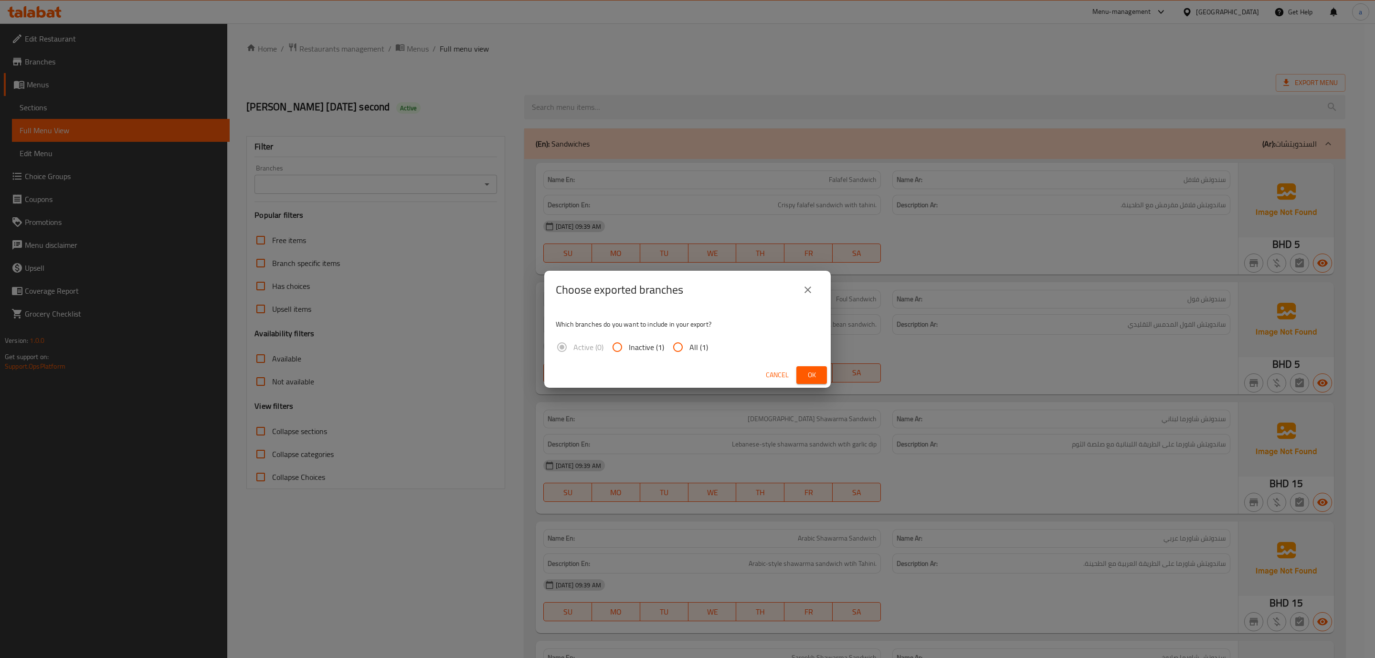
click at [681, 347] on input "All (1)" at bounding box center [678, 347] width 23 height 23
radio input "true"
click at [812, 374] on span "Ok" at bounding box center [811, 375] width 15 height 12
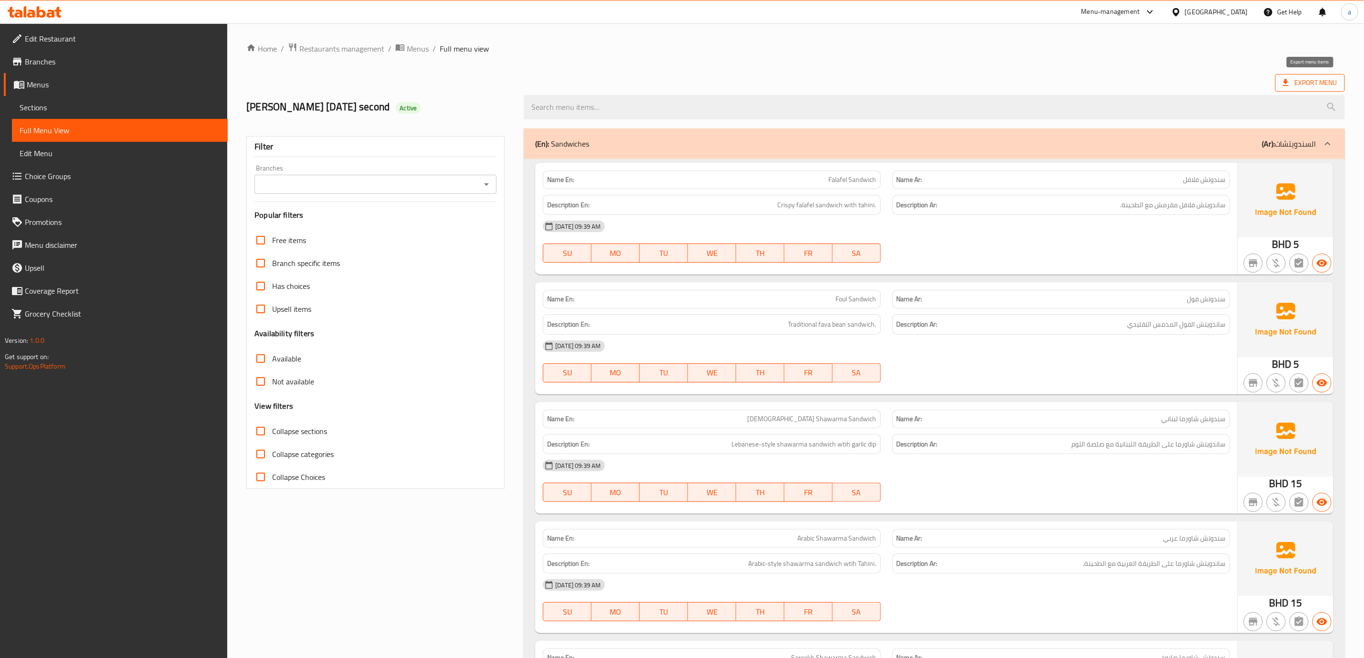
click at [1326, 76] on span "Export Menu" at bounding box center [1311, 83] width 70 height 18
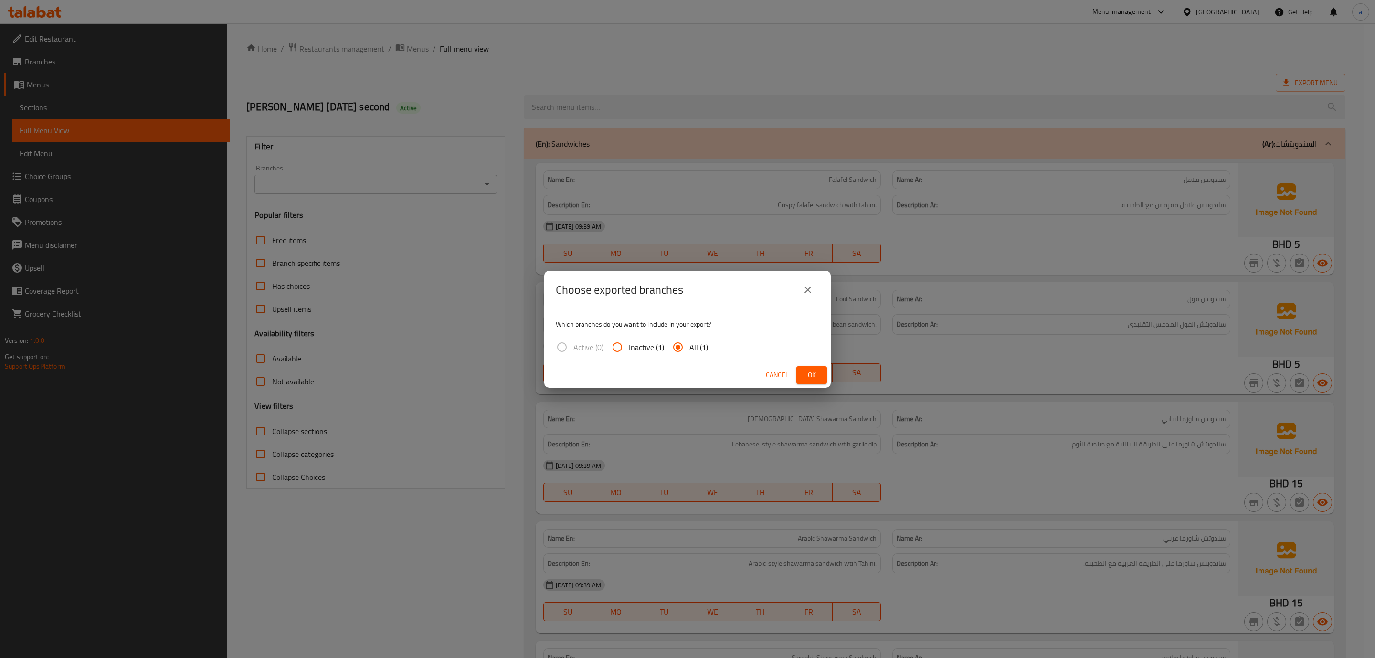
click at [822, 374] on button "Ok" at bounding box center [812, 375] width 31 height 18
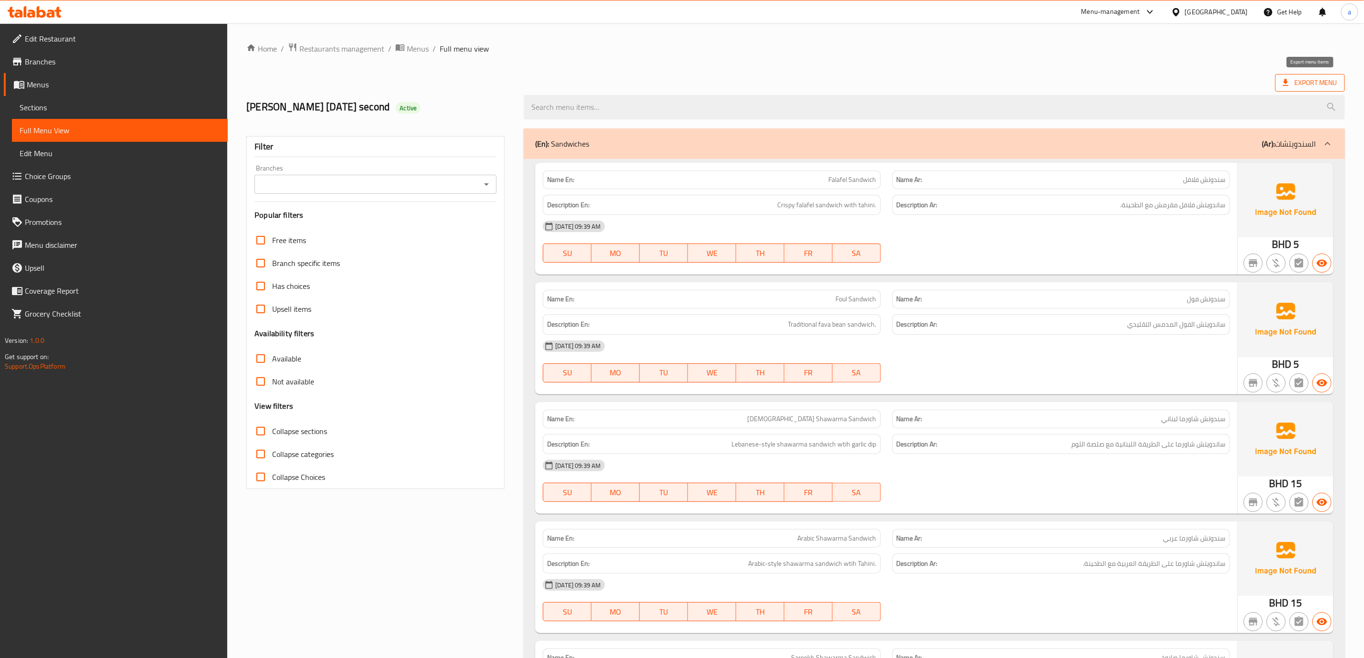
click at [1328, 81] on span "Export Menu" at bounding box center [1310, 83] width 54 height 12
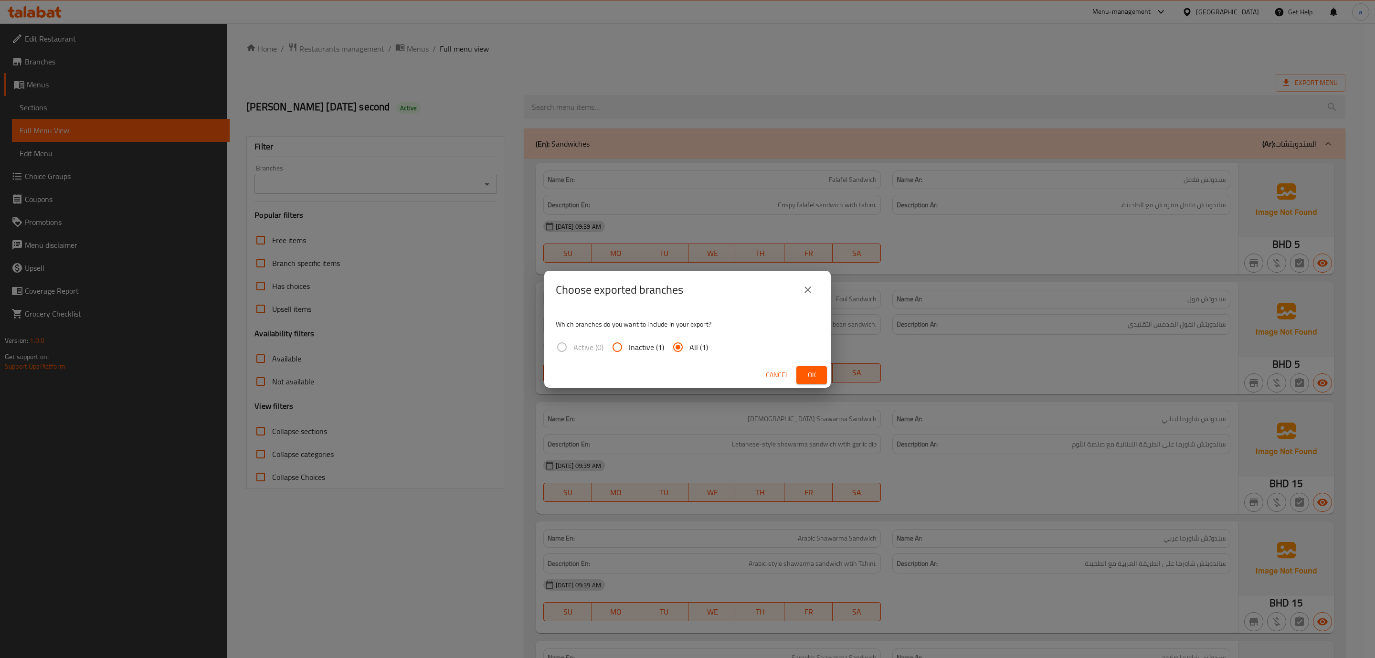
click at [819, 372] on span "Ok" at bounding box center [811, 375] width 15 height 12
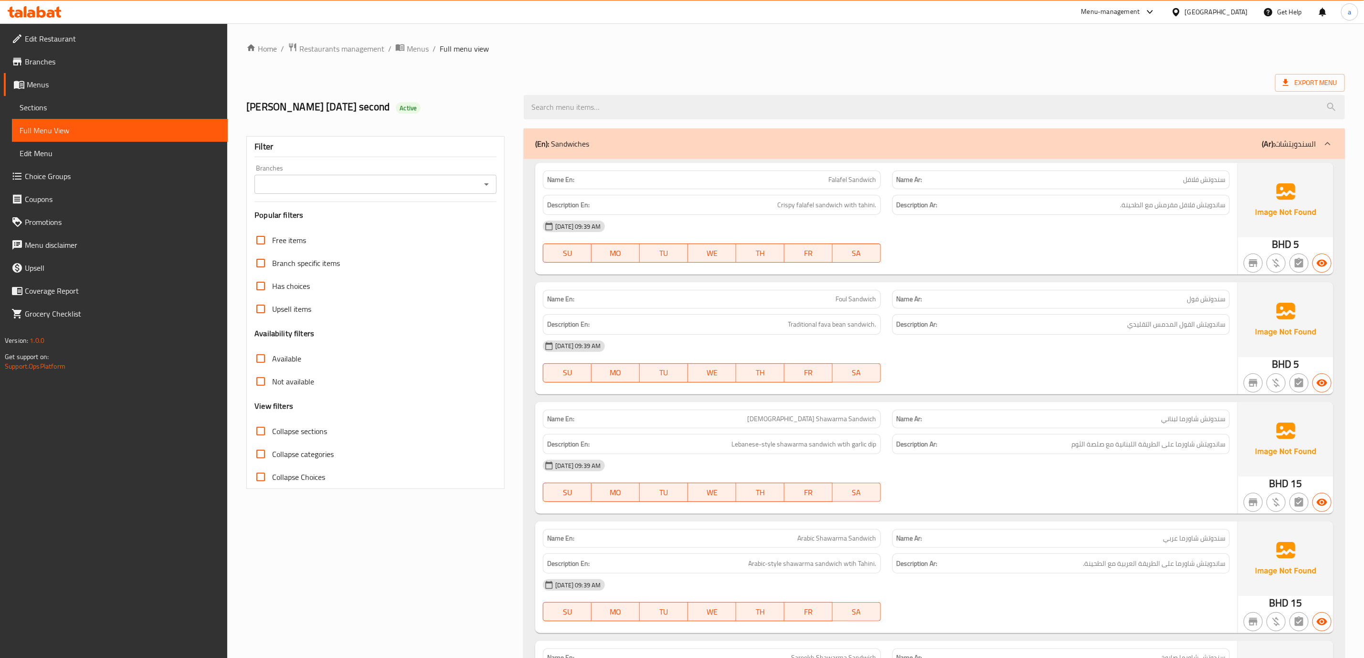
click at [101, 104] on span "Sections" at bounding box center [120, 107] width 201 height 11
